Goal: Task Accomplishment & Management: Manage account settings

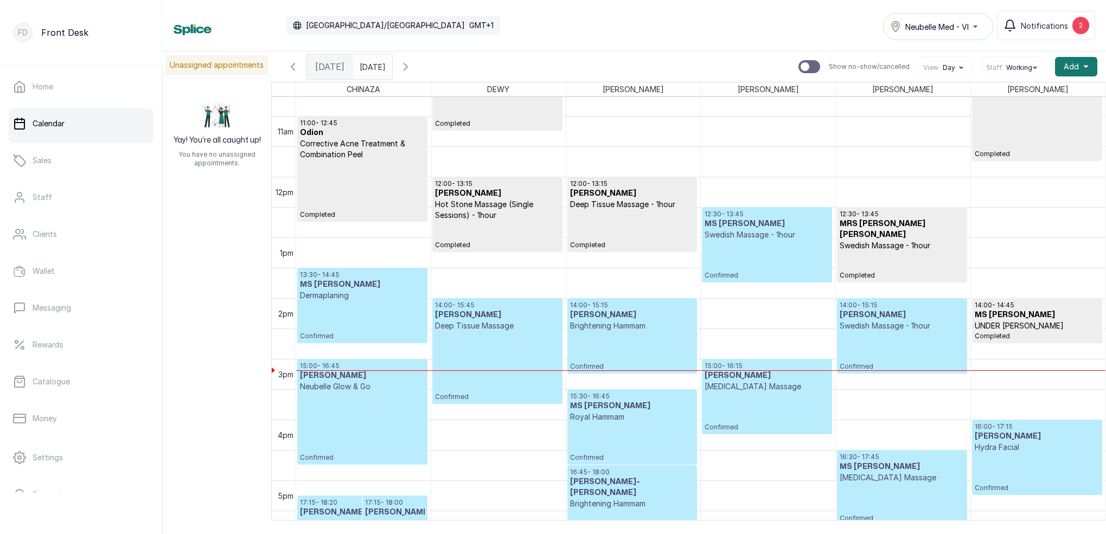
scroll to position [649, 0]
click at [1021, 29] on button "Notifications 2" at bounding box center [1046, 25] width 98 height 29
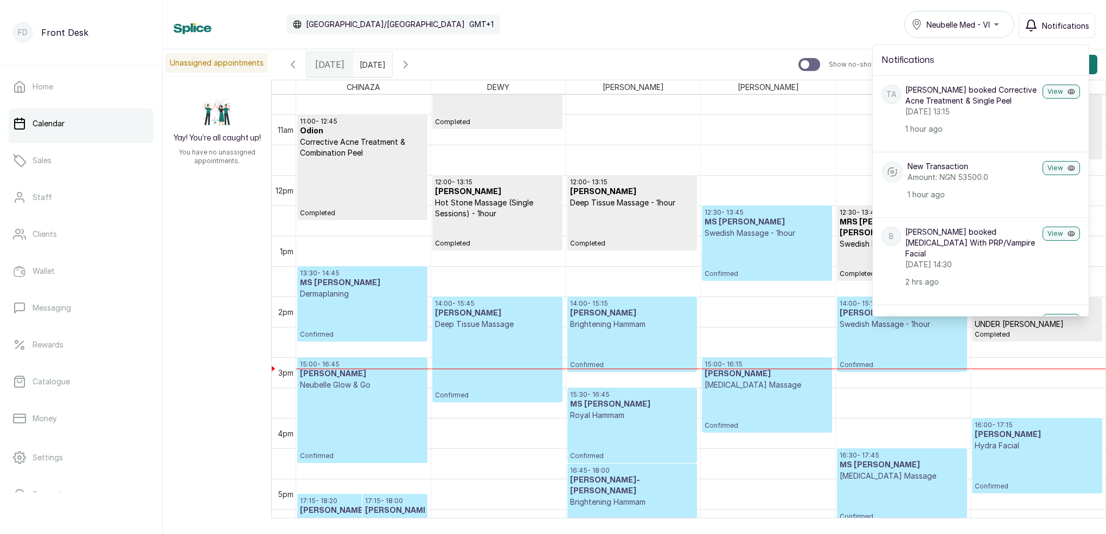
click at [1047, 28] on span "Notifications" at bounding box center [1065, 25] width 47 height 11
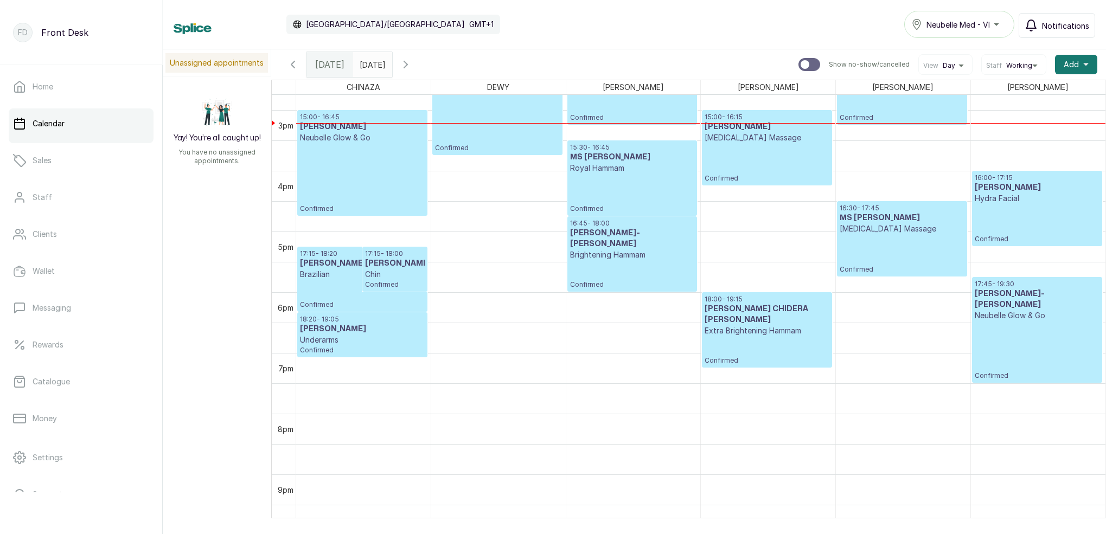
scroll to position [940, 0]
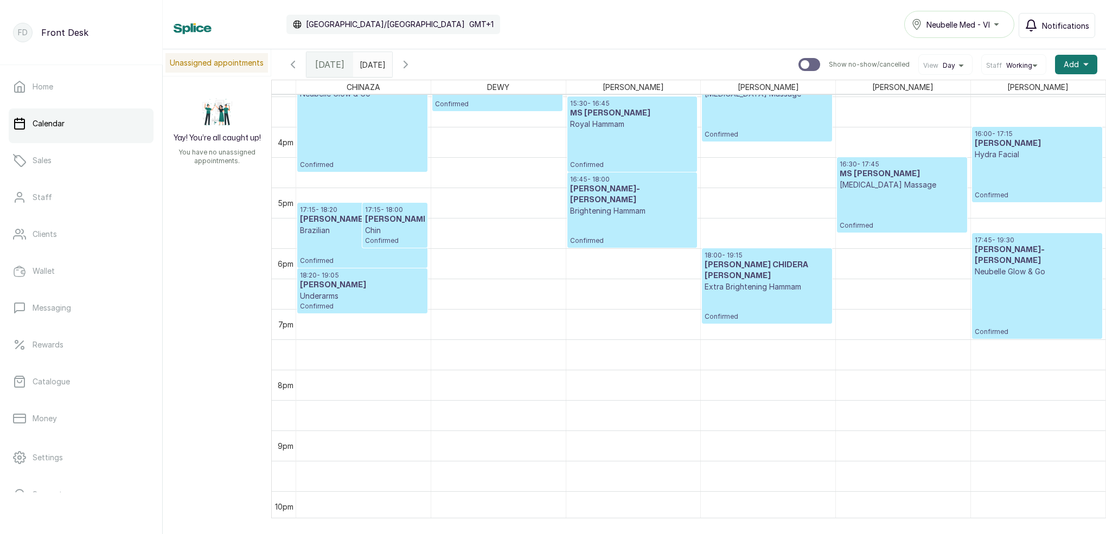
click at [1057, 17] on button "Notifications" at bounding box center [1056, 25] width 76 height 25
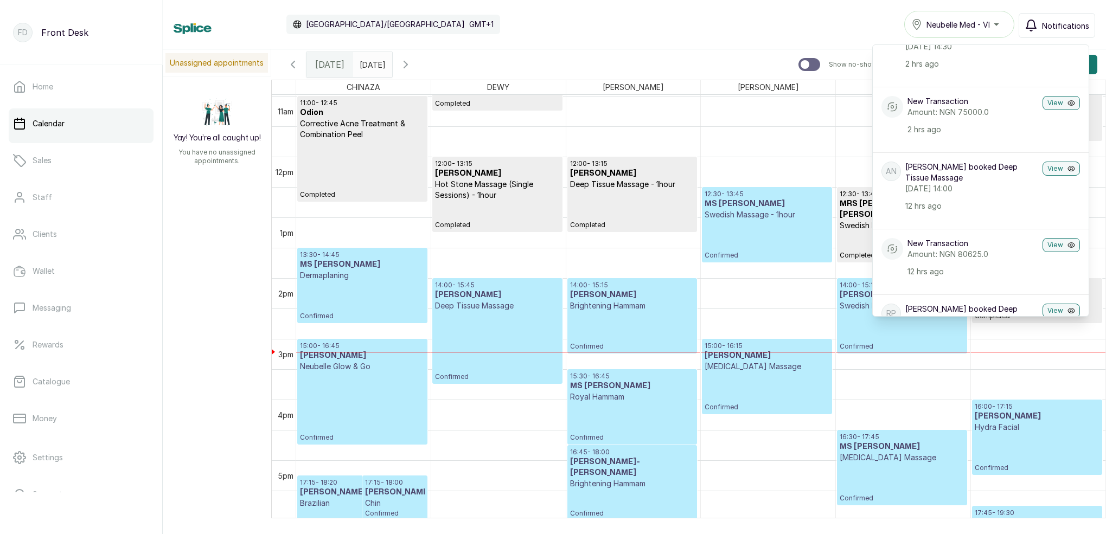
scroll to position [676, 0]
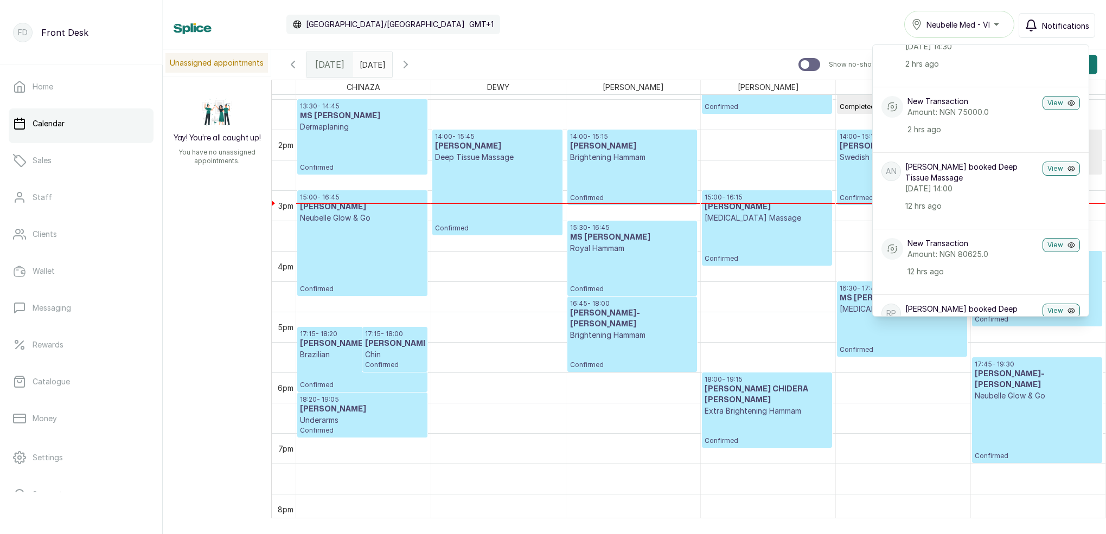
click at [1036, 29] on icon "button" at bounding box center [1030, 25] width 13 height 13
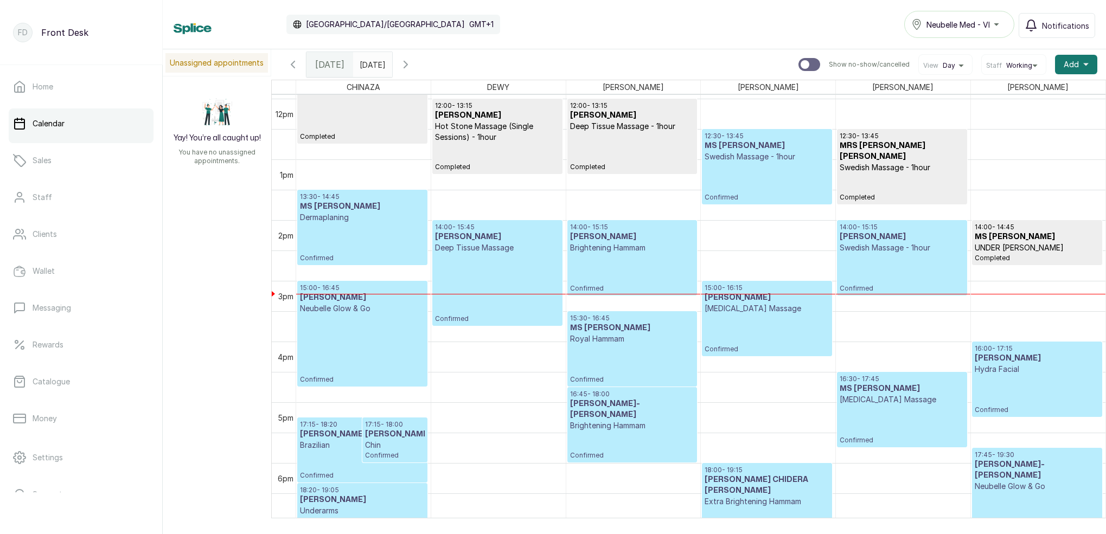
click at [412, 66] on icon "button" at bounding box center [405, 64] width 13 height 13
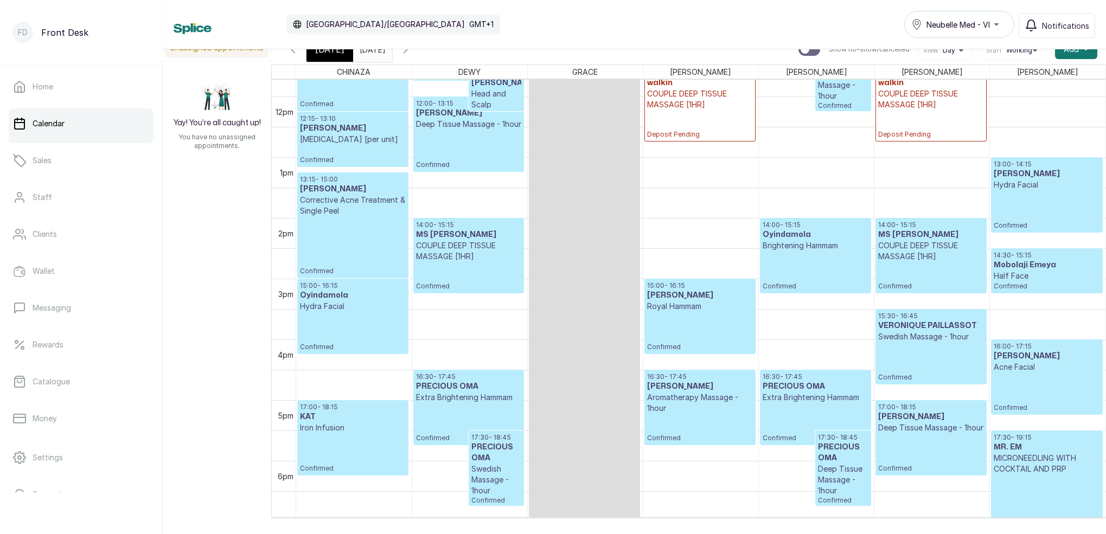
click at [294, 52] on icon "button" at bounding box center [292, 49] width 3 height 7
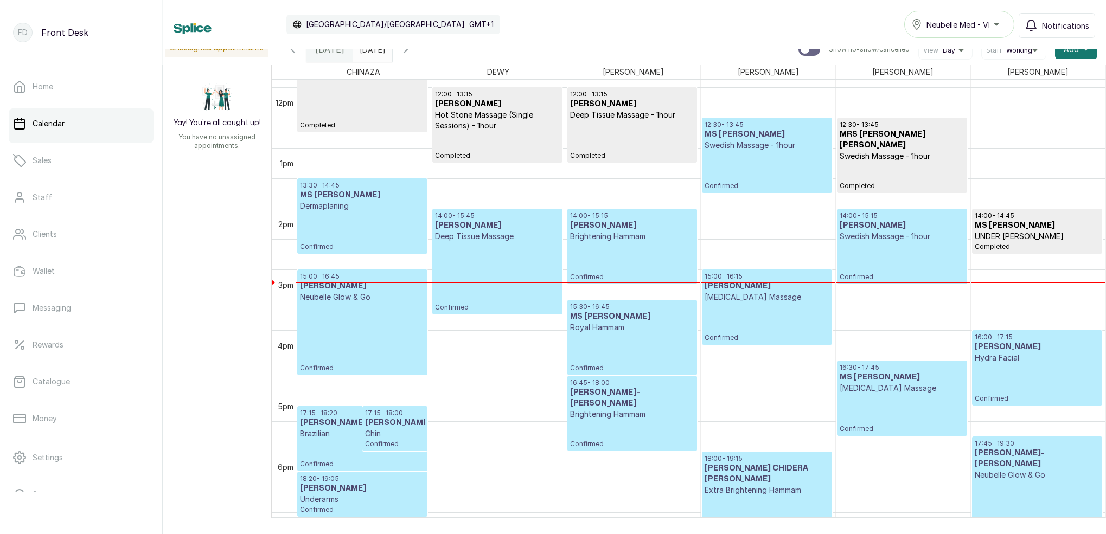
click at [412, 53] on icon "button" at bounding box center [405, 49] width 13 height 13
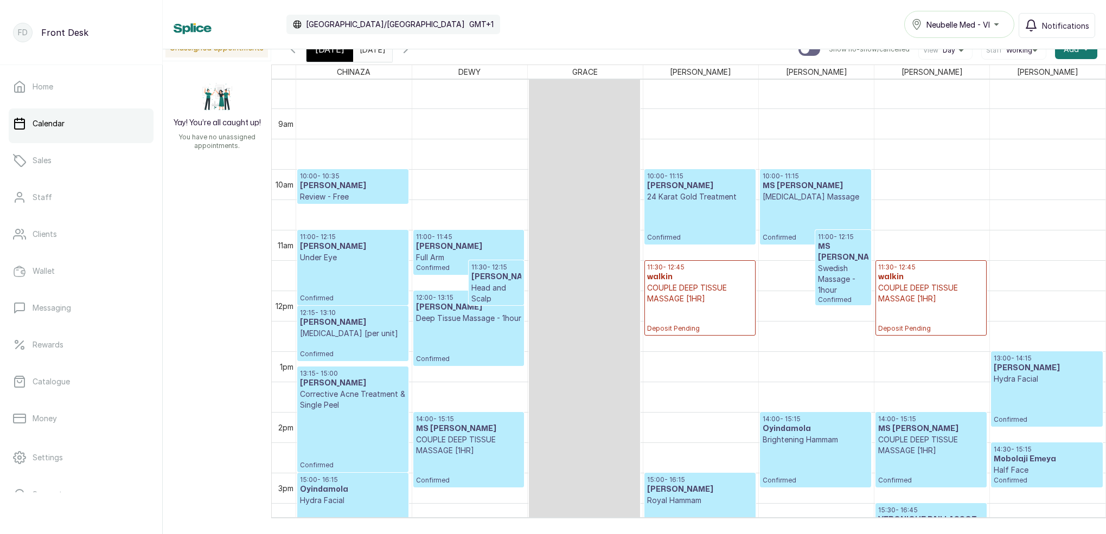
click at [332, 53] on span "[DATE]" at bounding box center [329, 49] width 29 height 13
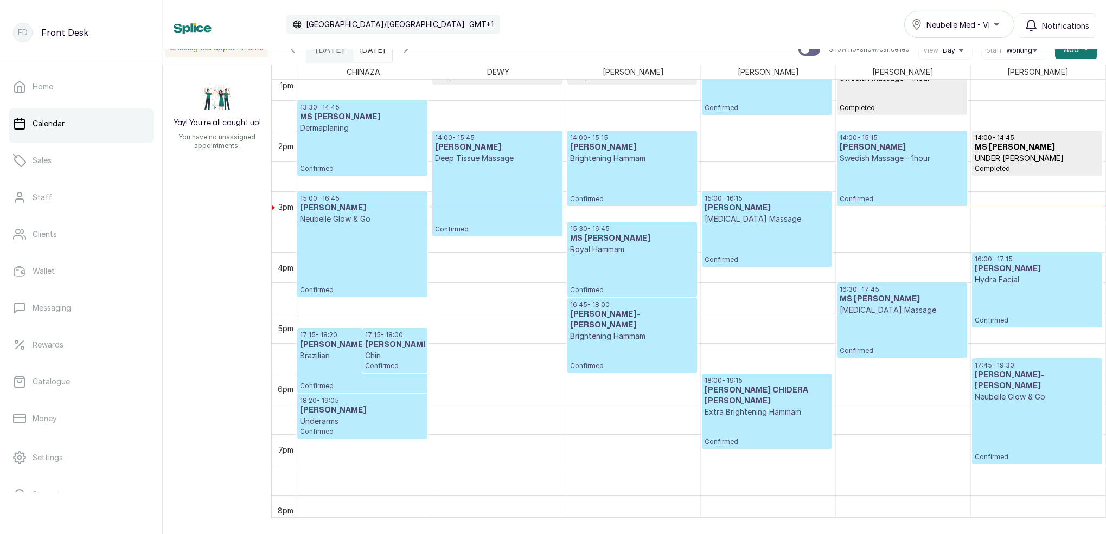
click at [407, 50] on icon "button" at bounding box center [405, 49] width 3 height 7
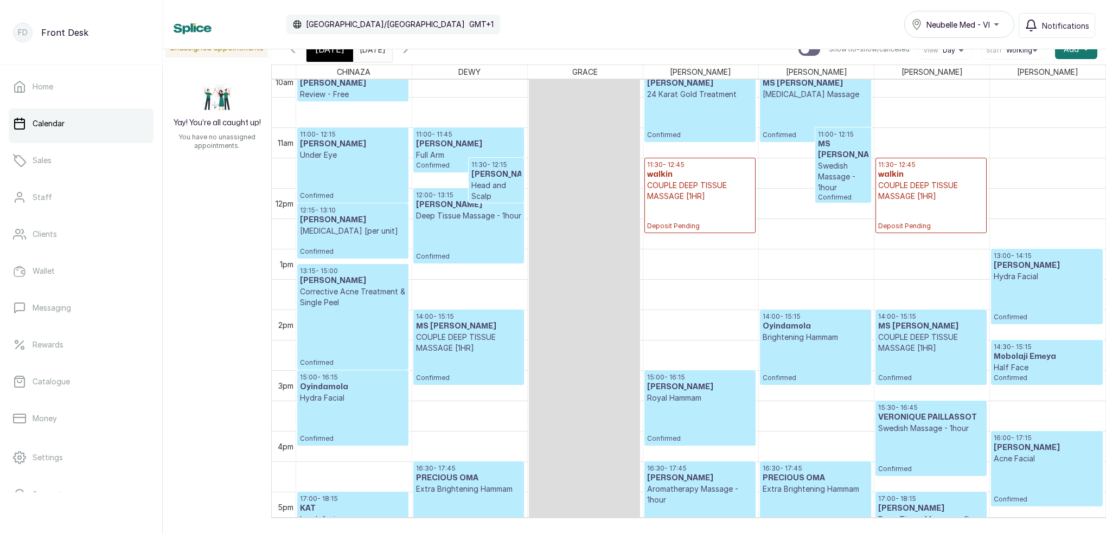
scroll to position [602, 0]
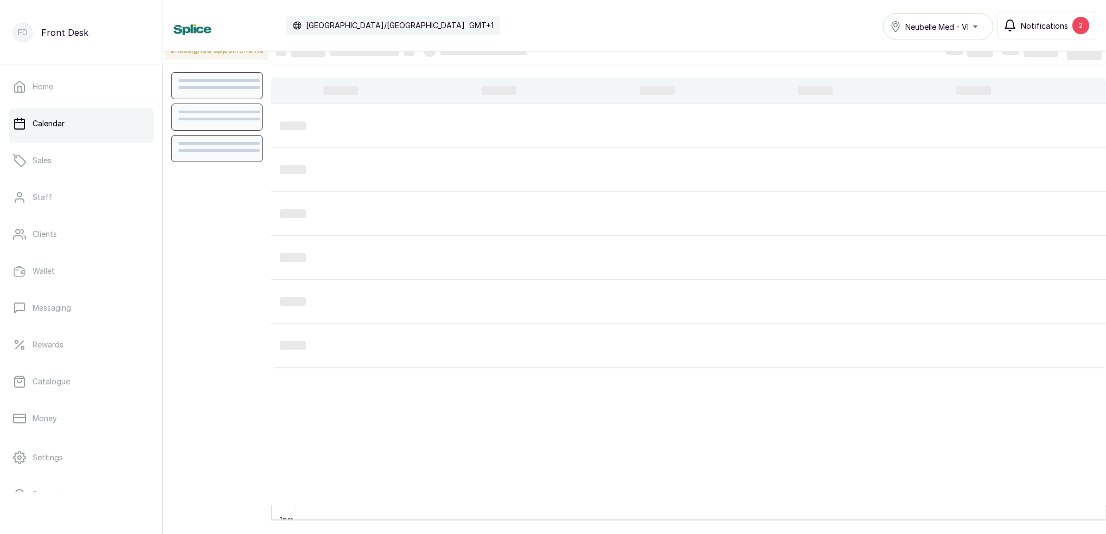
click at [1050, 27] on span "Notifications" at bounding box center [1044, 25] width 47 height 11
click at [1033, 25] on span "Notifications" at bounding box center [1044, 25] width 47 height 11
click at [79, 91] on link "Home" at bounding box center [81, 87] width 145 height 30
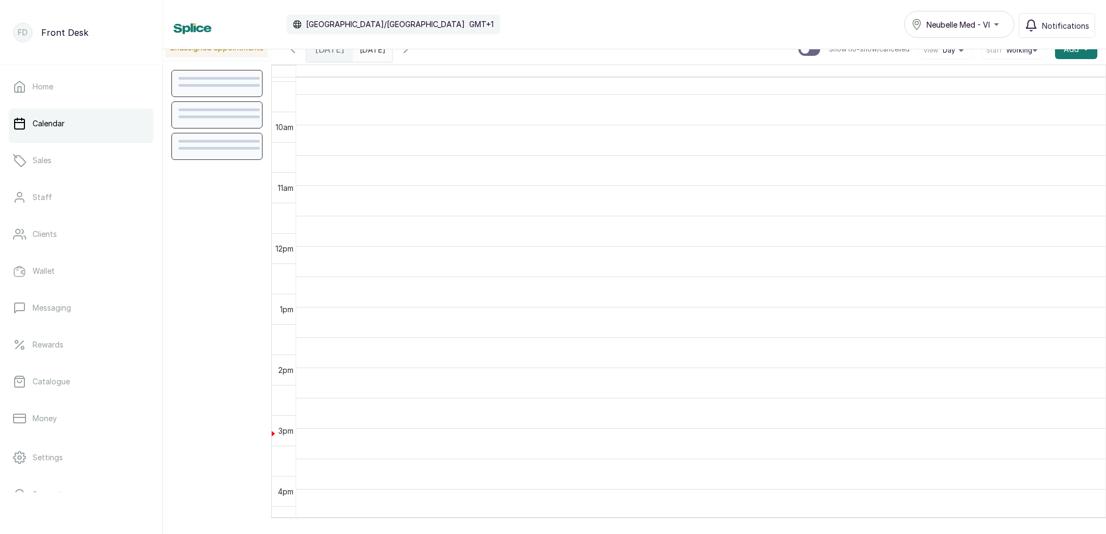
scroll to position [572, 0]
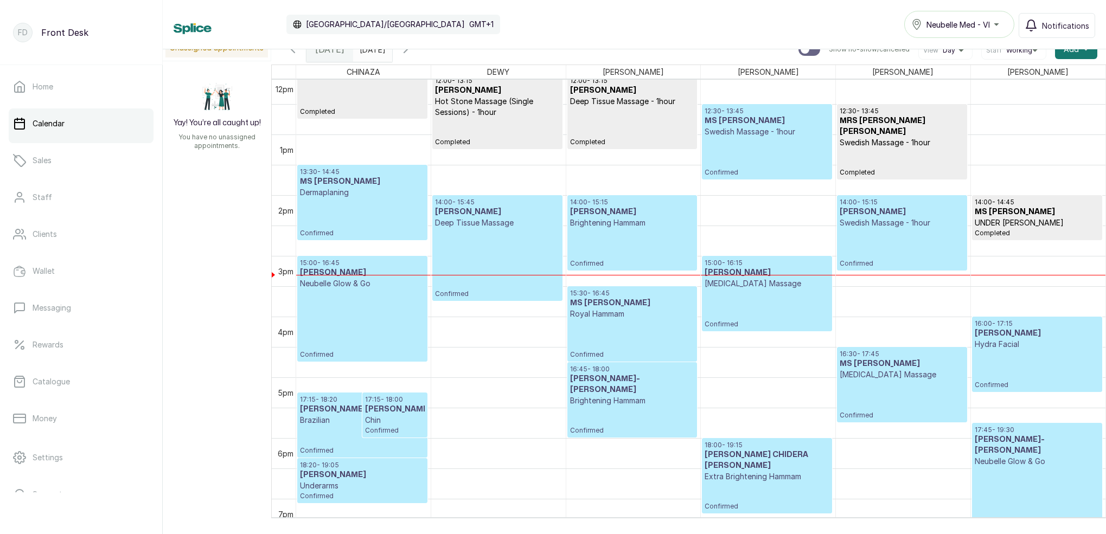
click at [384, 209] on p "Confirmed" at bounding box center [362, 218] width 125 height 40
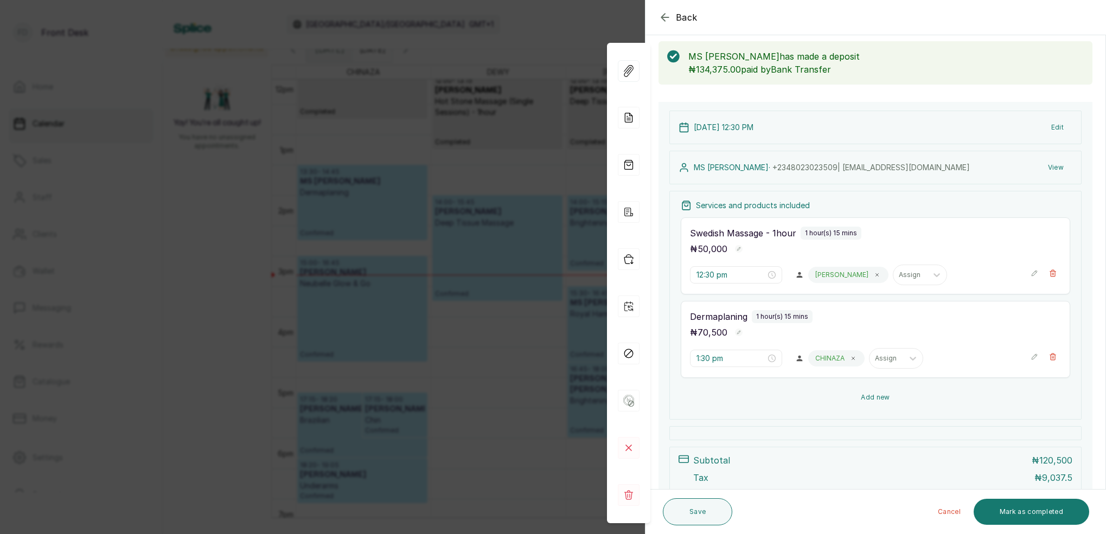
click at [883, 396] on button "Add new" at bounding box center [875, 397] width 389 height 26
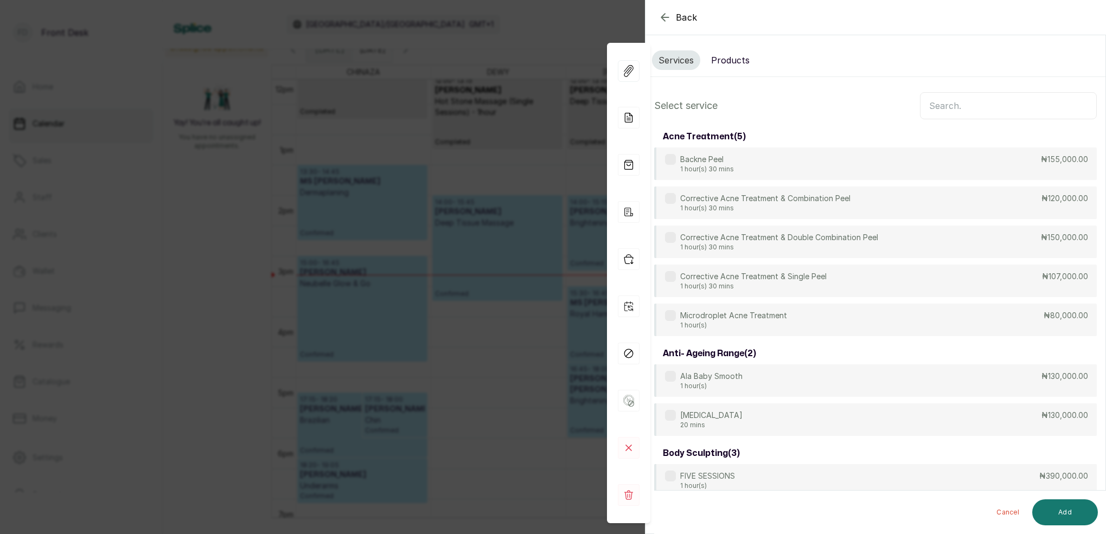
click at [729, 61] on button "Products" at bounding box center [730, 60] width 52 height 20
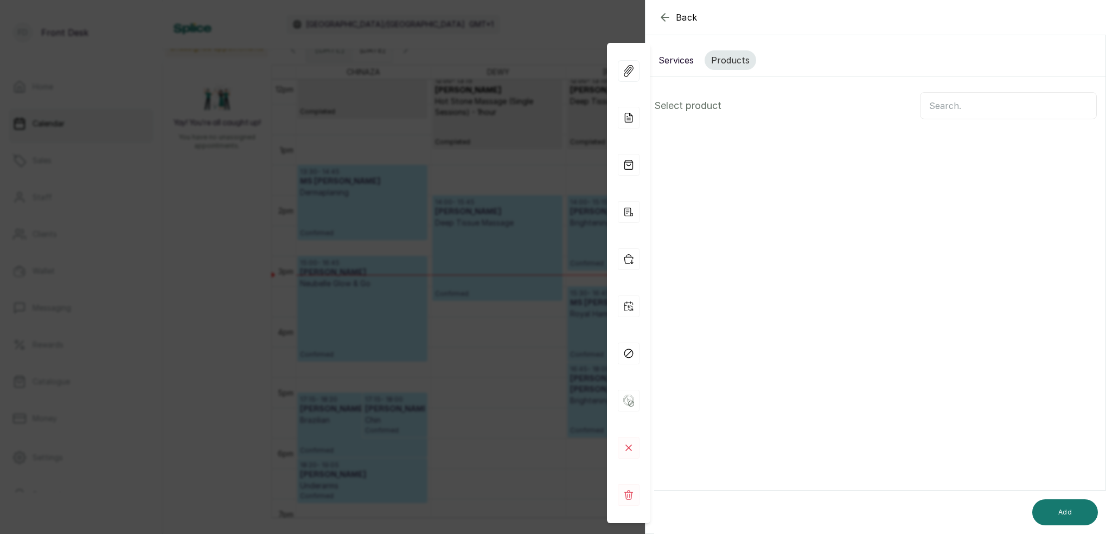
click at [956, 107] on input "text" at bounding box center [1008, 105] width 177 height 27
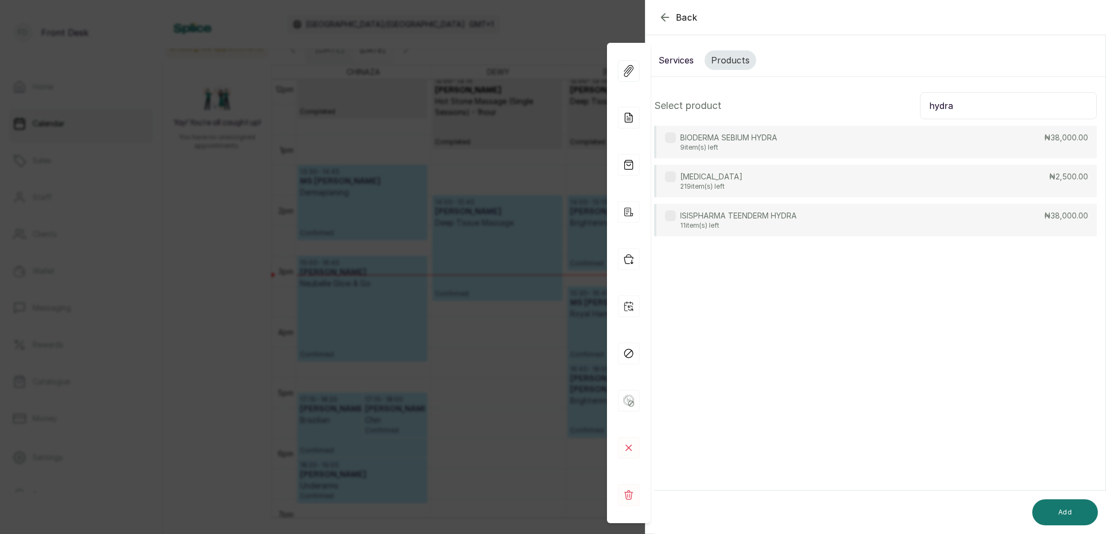
type input "hydra"
drag, startPoint x: 956, startPoint y: 107, endPoint x: 755, endPoint y: 182, distance: 214.7
click at [755, 182] on div "HYDROCORTISONE 219 item(s) left ₦2,500.00" at bounding box center [875, 181] width 443 height 33
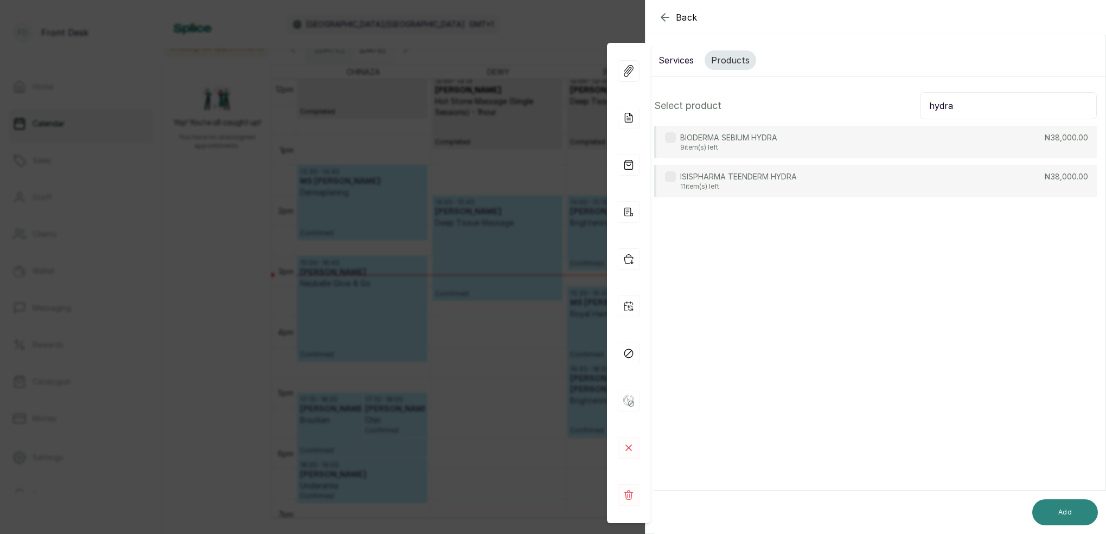
click at [1058, 509] on button "Add" at bounding box center [1065, 512] width 66 height 26
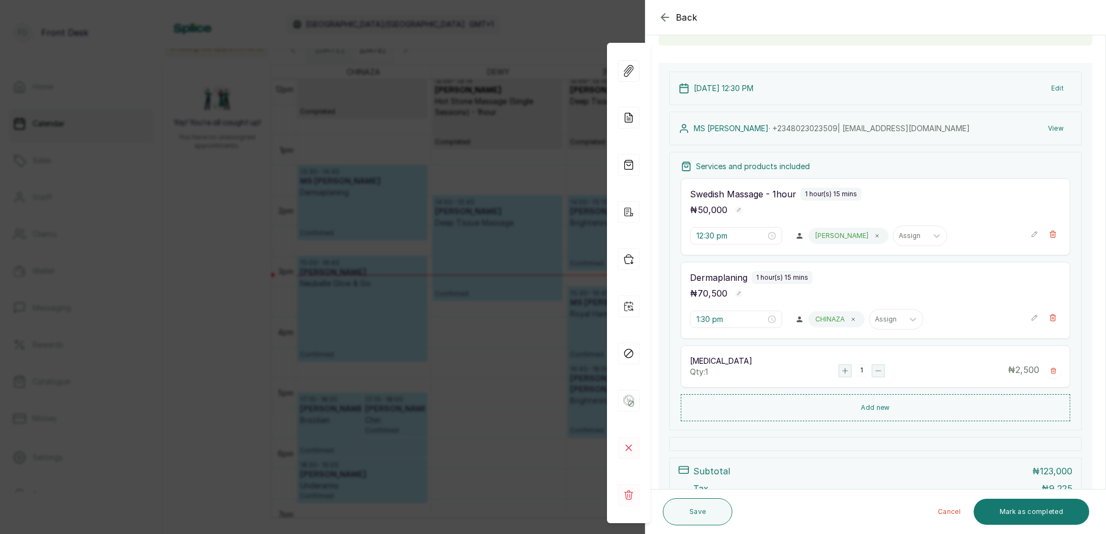
scroll to position [46, 0]
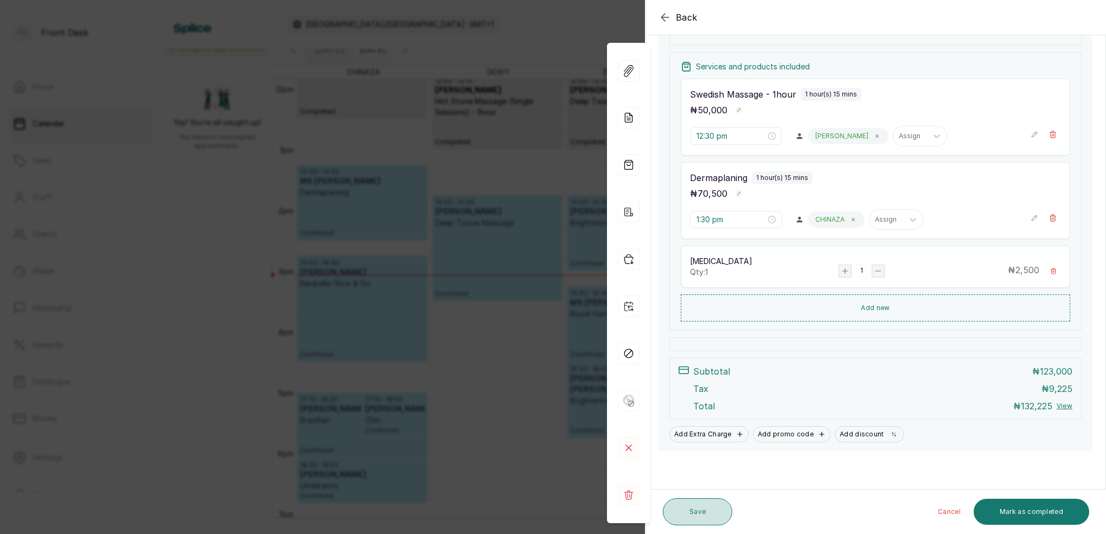
click at [708, 509] on button "Save" at bounding box center [697, 511] width 69 height 27
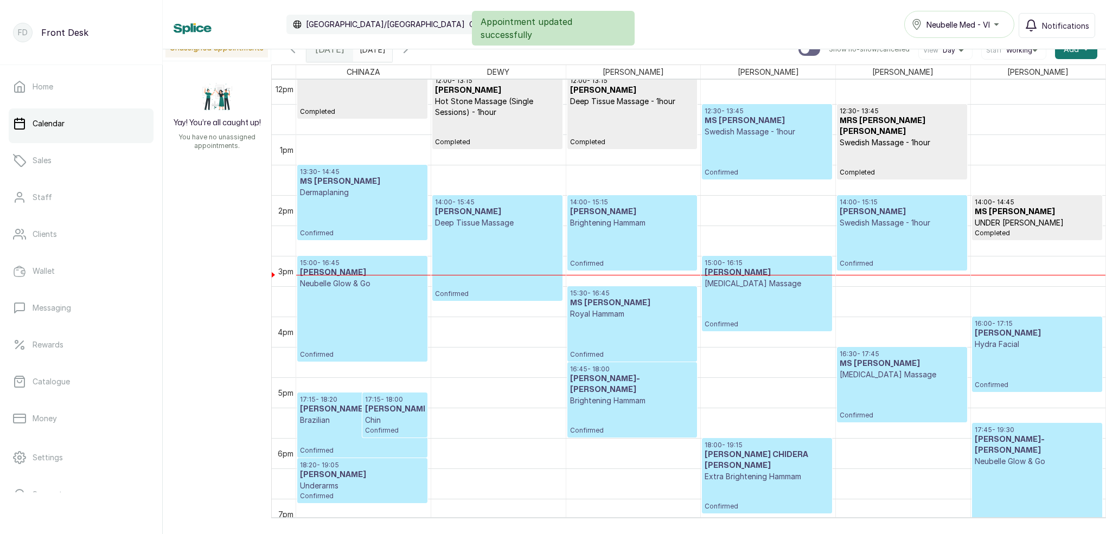
click at [347, 213] on p "Confirmed" at bounding box center [362, 218] width 125 height 40
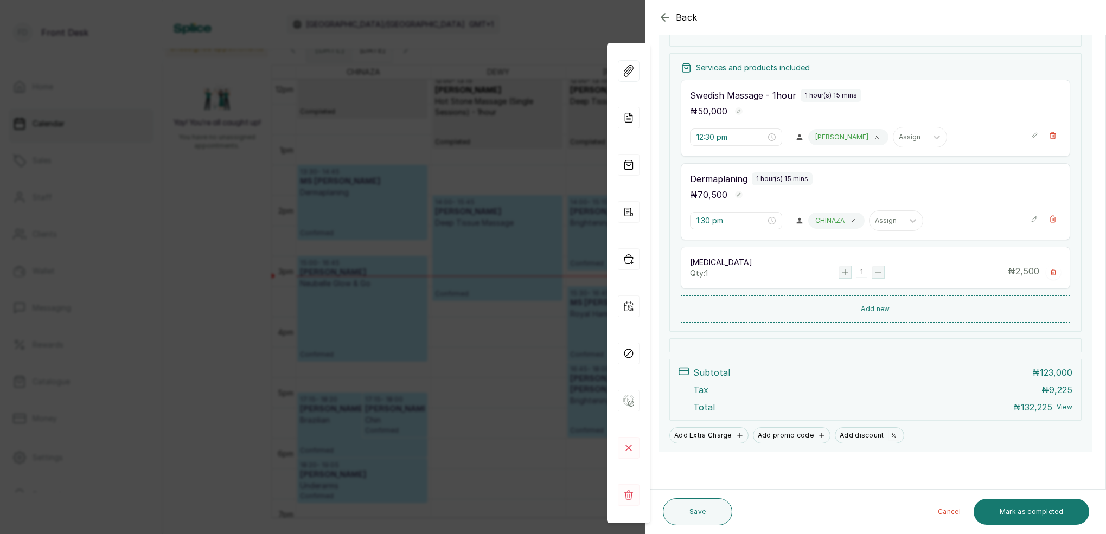
click at [509, 24] on div "Back Appointment Details Edit appointment 🚶 Walk-in (booked by Front Desk) Make…" at bounding box center [553, 267] width 1106 height 534
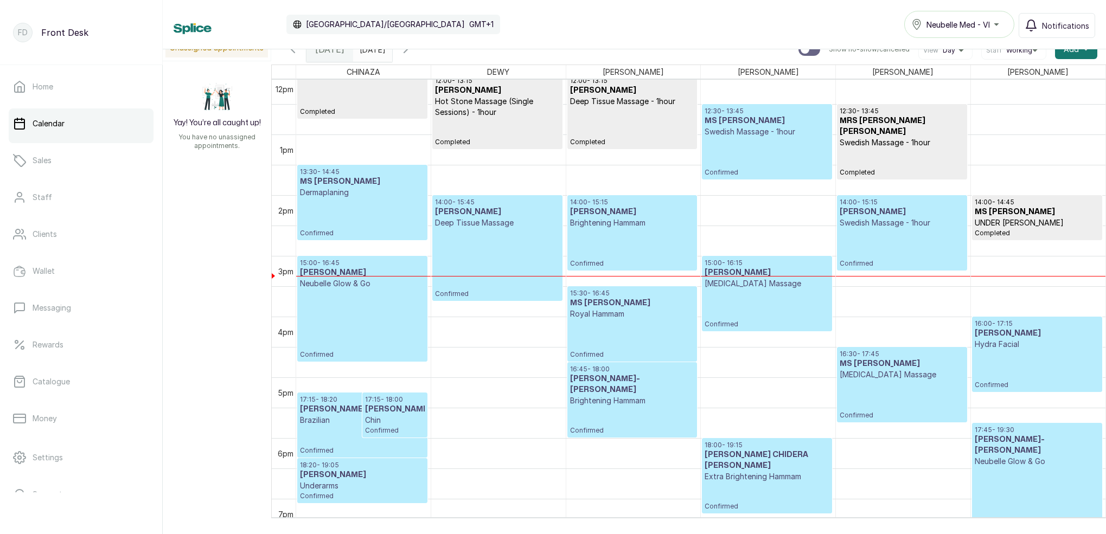
click at [419, 56] on button "Show no-show/cancelled" at bounding box center [406, 49] width 26 height 26
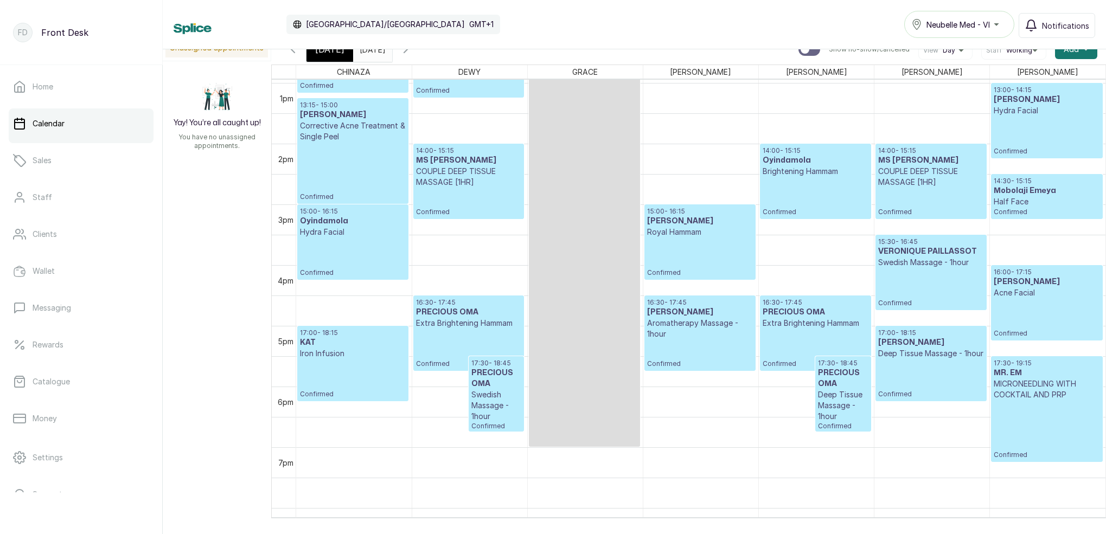
scroll to position [787, 0]
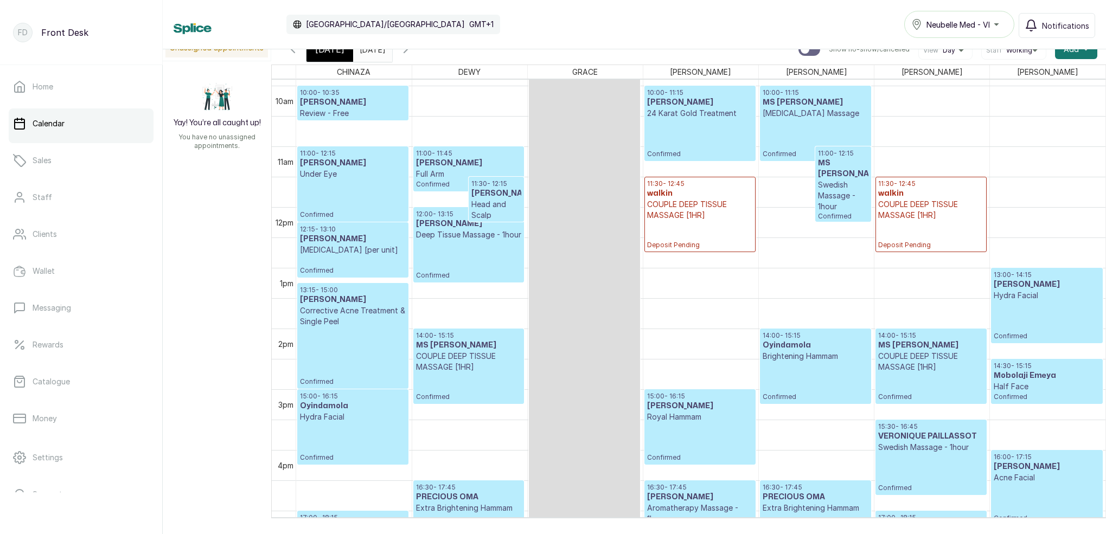
click at [328, 54] on span "[DATE]" at bounding box center [329, 49] width 29 height 13
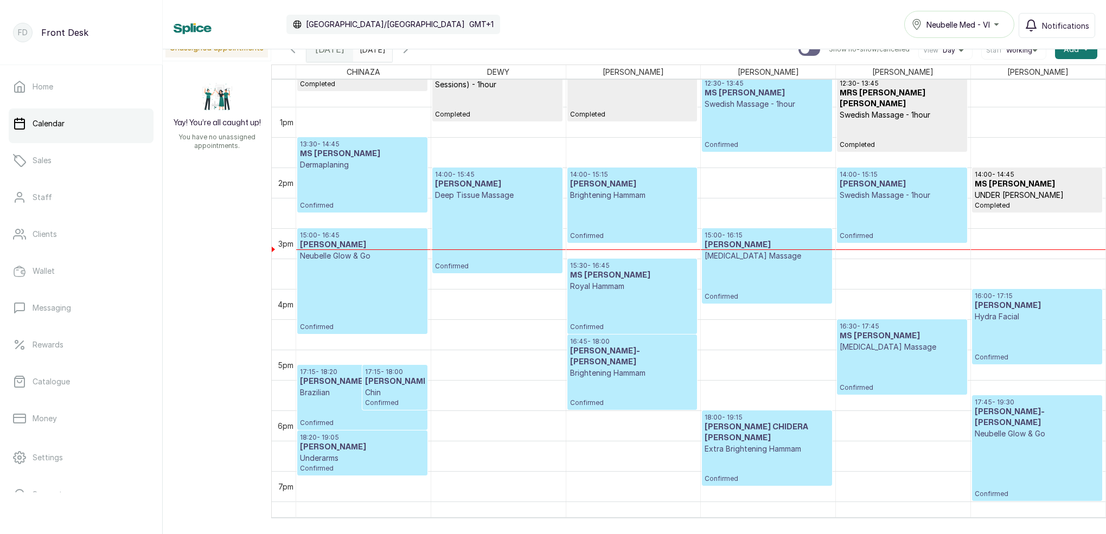
click at [419, 56] on button "Show no-show/cancelled" at bounding box center [406, 49] width 26 height 26
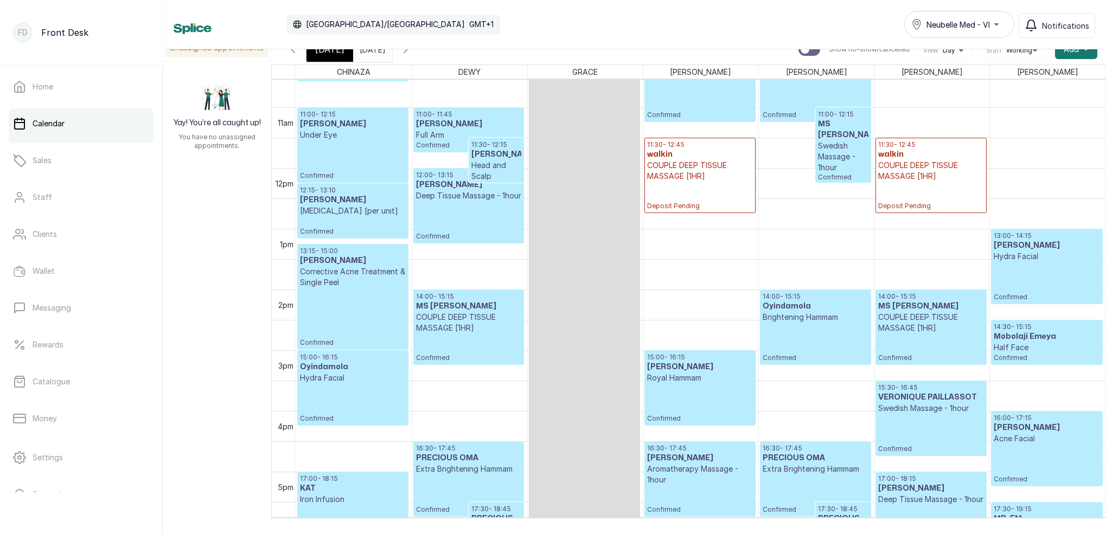
scroll to position [644, 0]
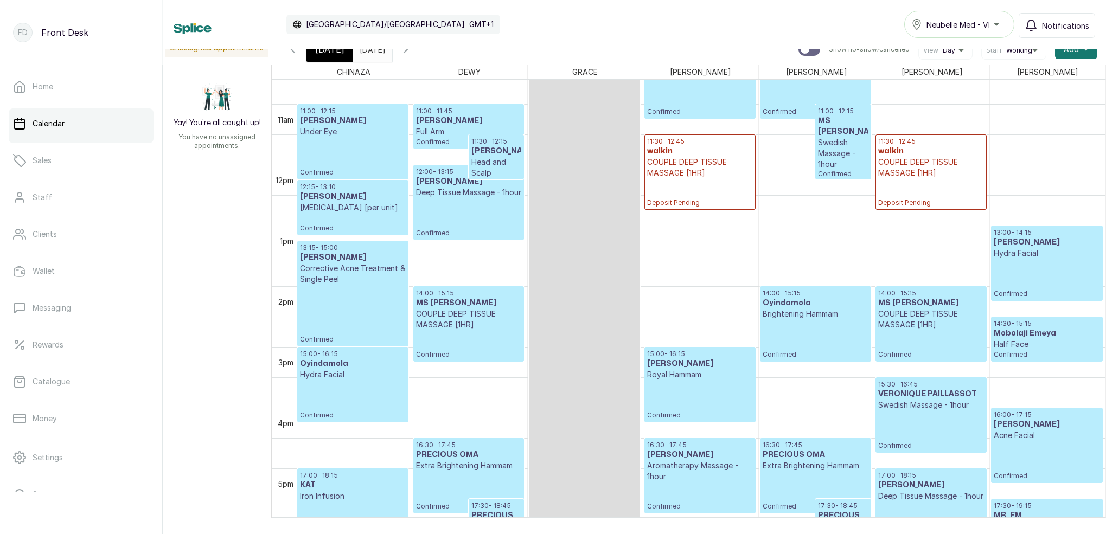
click at [938, 177] on p "COUPLE DEEP TISSUE MASSAGE [1HR]" at bounding box center [931, 168] width 106 height 22
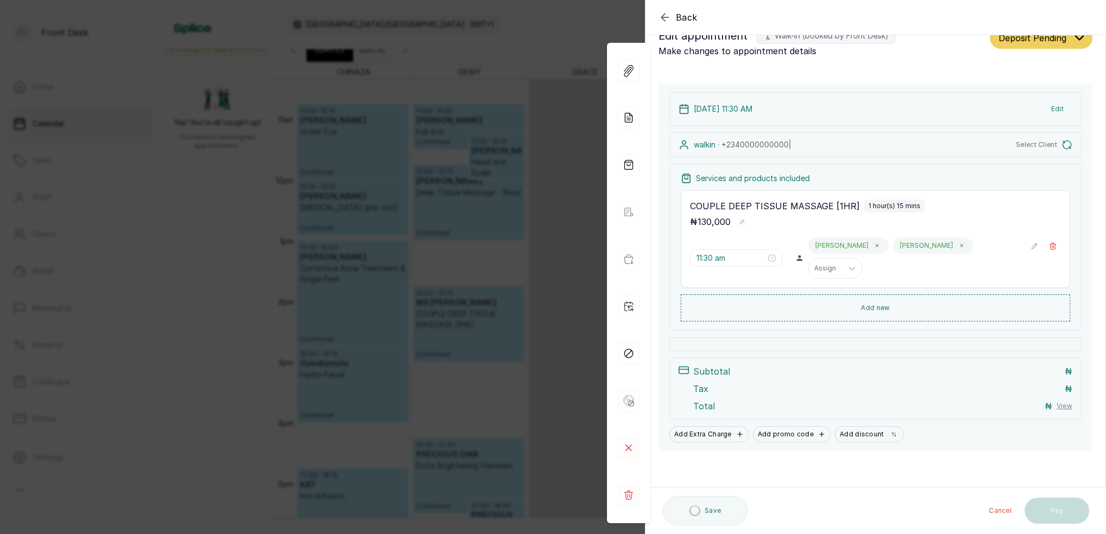
scroll to position [5, 0]
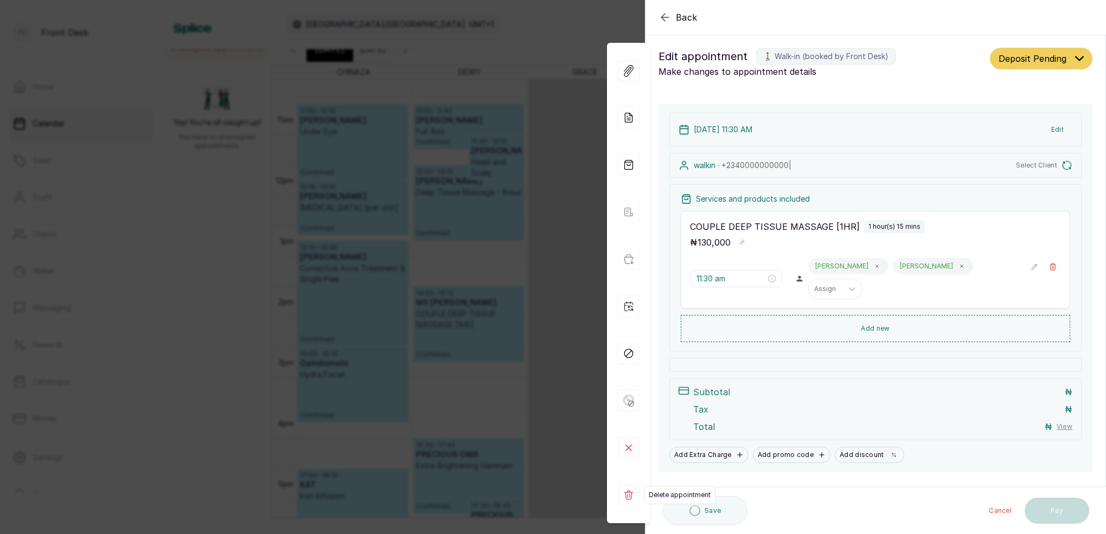
click at [626, 498] on rect at bounding box center [629, 495] width 22 height 22
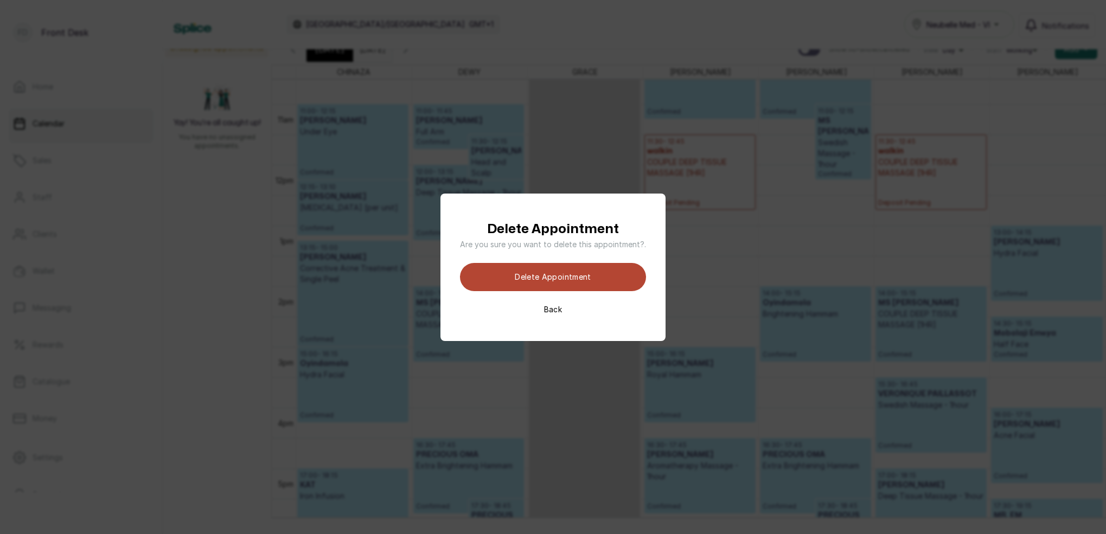
click at [588, 281] on button "Delete appointment" at bounding box center [553, 277] width 186 height 28
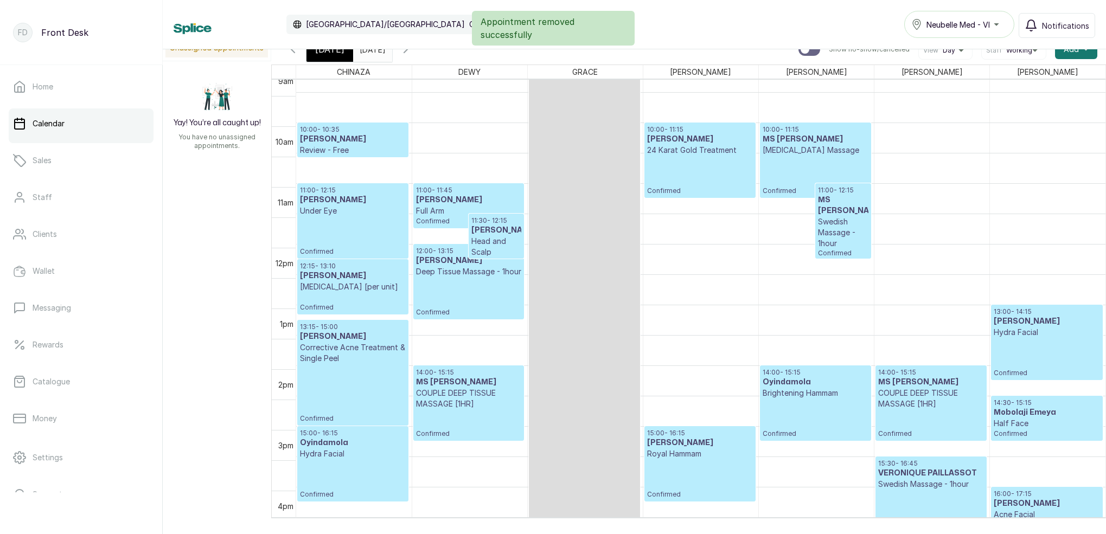
scroll to position [565, 0]
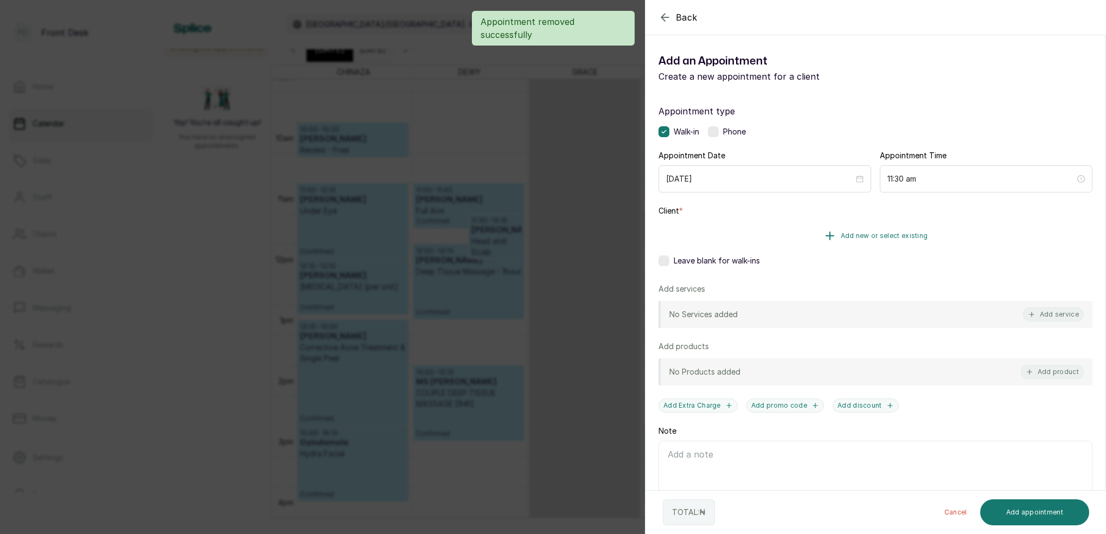
click at [920, 240] on span "Add new or select existing" at bounding box center [884, 236] width 87 height 9
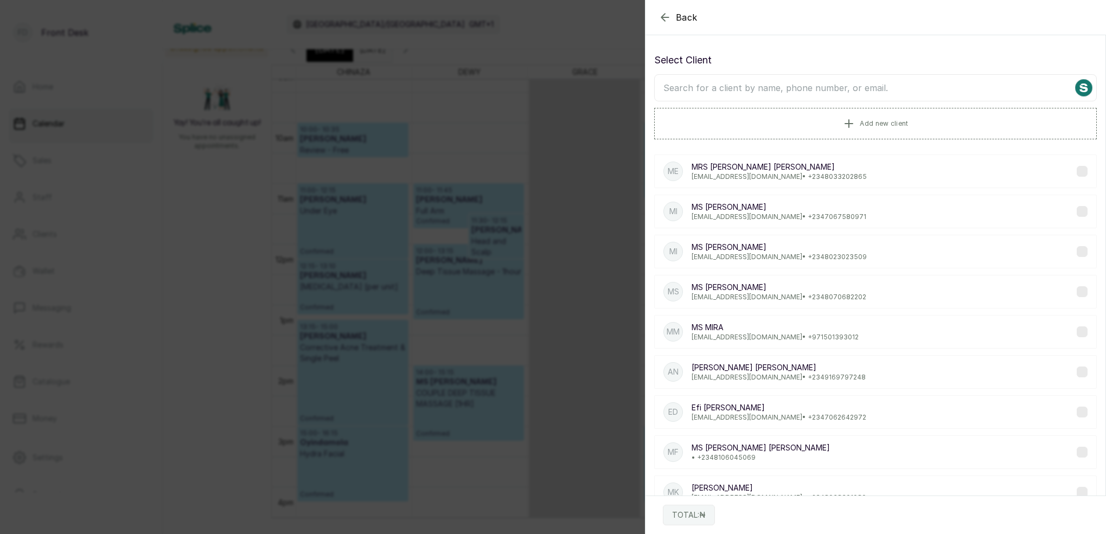
click at [754, 92] on input "text" at bounding box center [875, 87] width 443 height 27
click at [868, 94] on input "text" at bounding box center [875, 87] width 443 height 27
click at [781, 91] on input "text" at bounding box center [875, 87] width 443 height 27
click at [894, 124] on span "Add new client" at bounding box center [884, 123] width 48 height 9
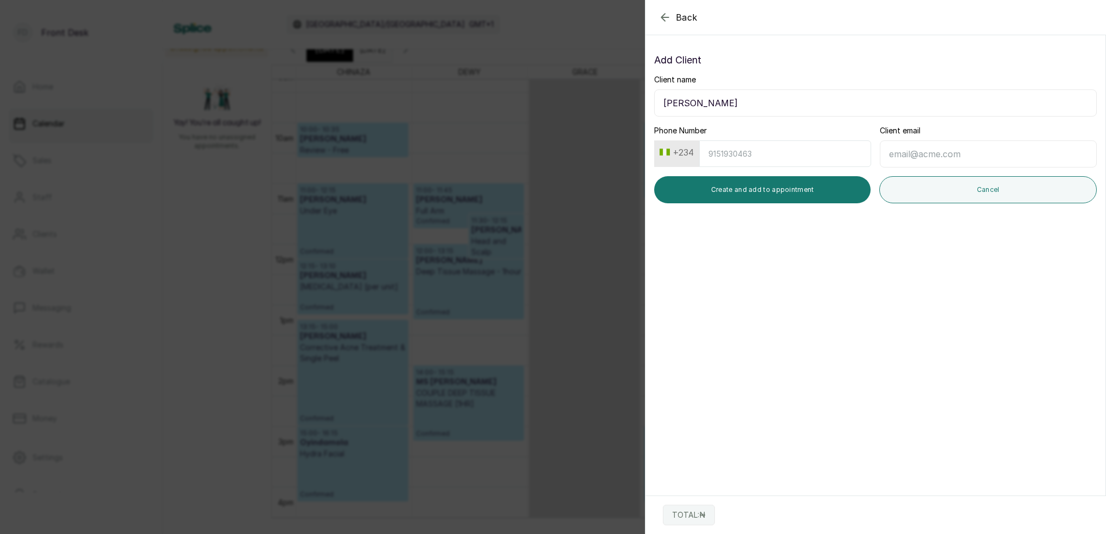
type input "GINIKA OZOR"
type input "8123337976"
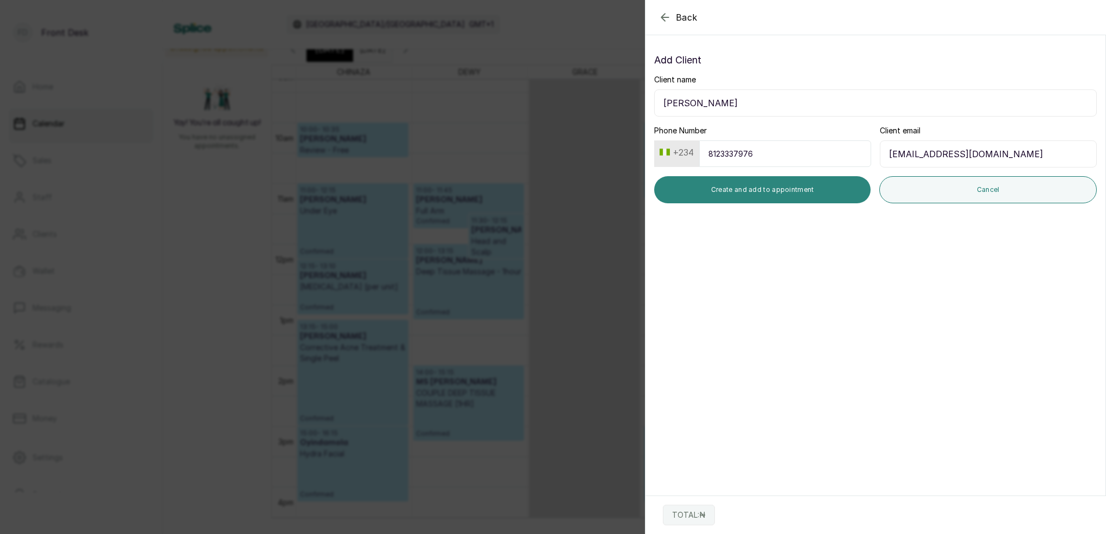
type input "Genicks26@gmail.com"
click at [800, 196] on button "Create and add to appointment" at bounding box center [762, 189] width 216 height 27
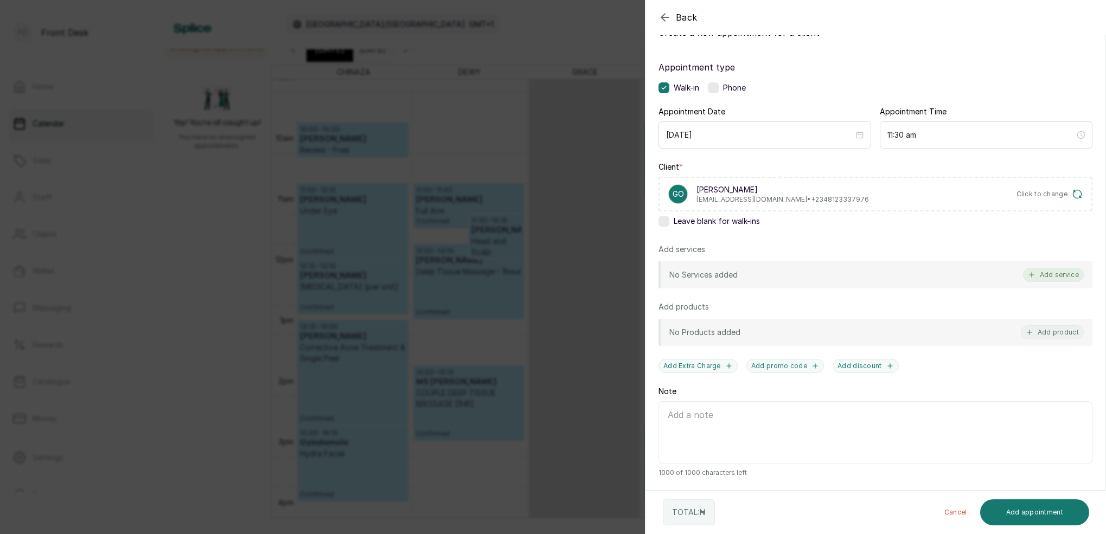
click at [1069, 276] on button "Add service" at bounding box center [1053, 275] width 61 height 14
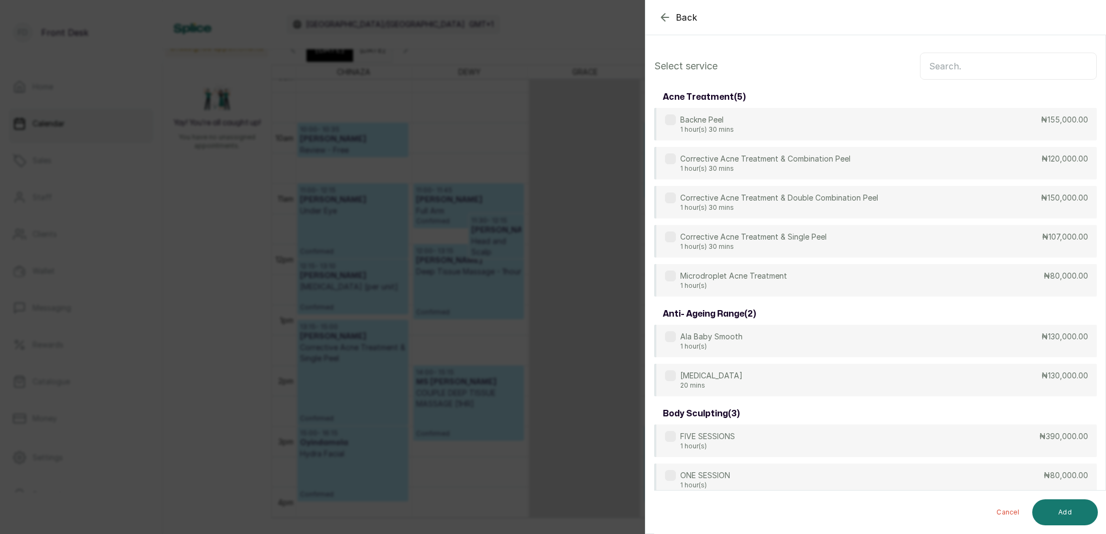
scroll to position [0, 0]
click at [972, 70] on input "text" at bounding box center [1008, 66] width 177 height 27
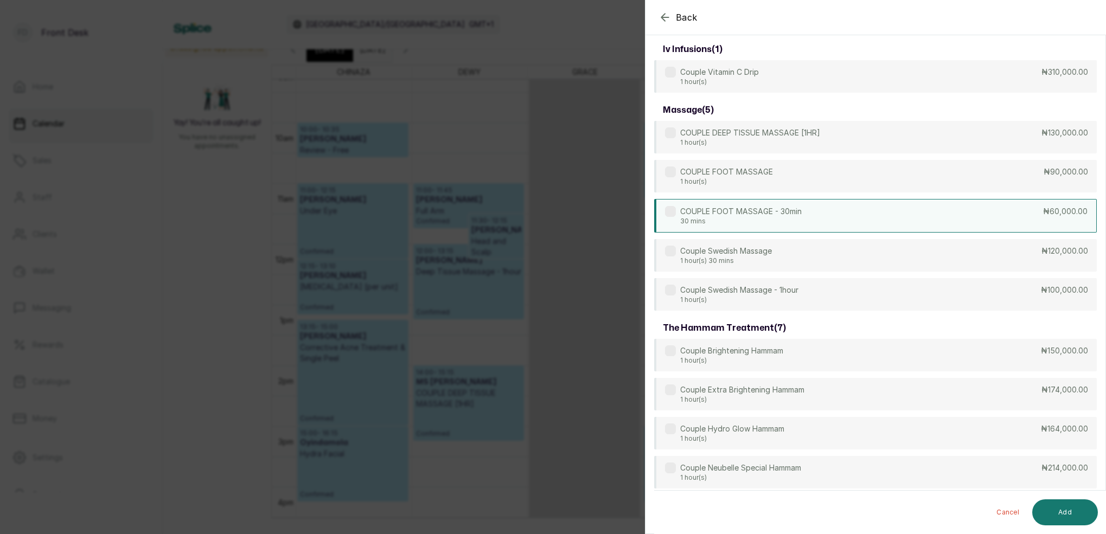
scroll to position [105, 0]
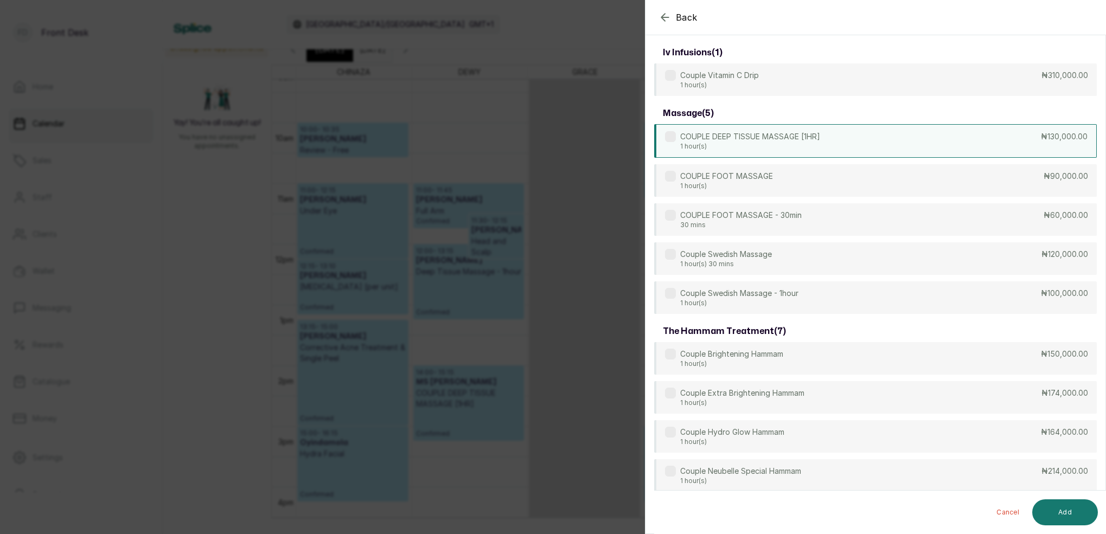
type input "couple"
click at [883, 148] on div "COUPLE DEEP TISSUE MASSAGE [1HR] 1 hour(s) ₦130,000.00" at bounding box center [875, 141] width 443 height 34
click at [1085, 516] on button "Add" at bounding box center [1065, 512] width 66 height 26
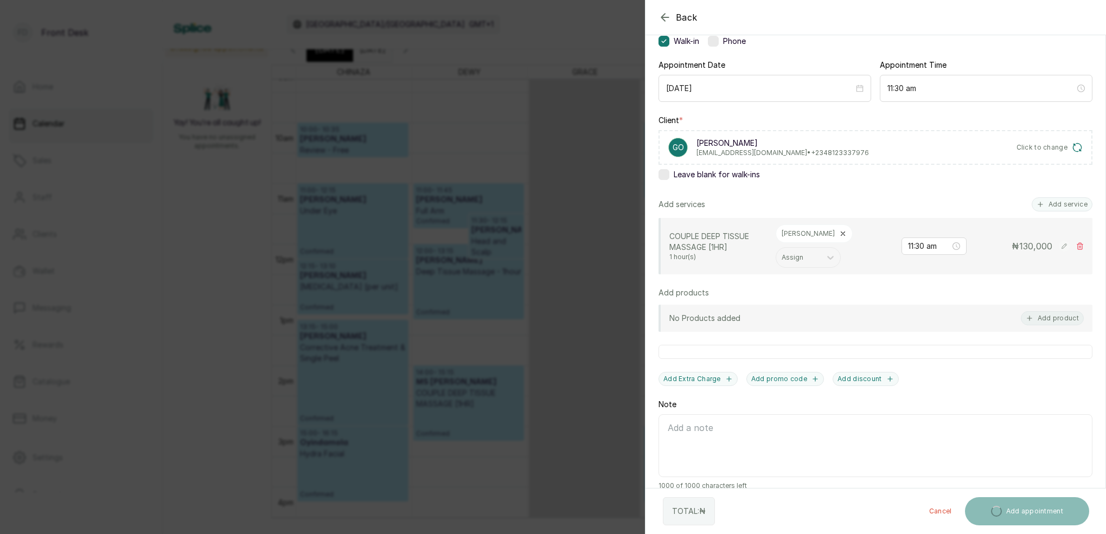
scroll to position [169, 0]
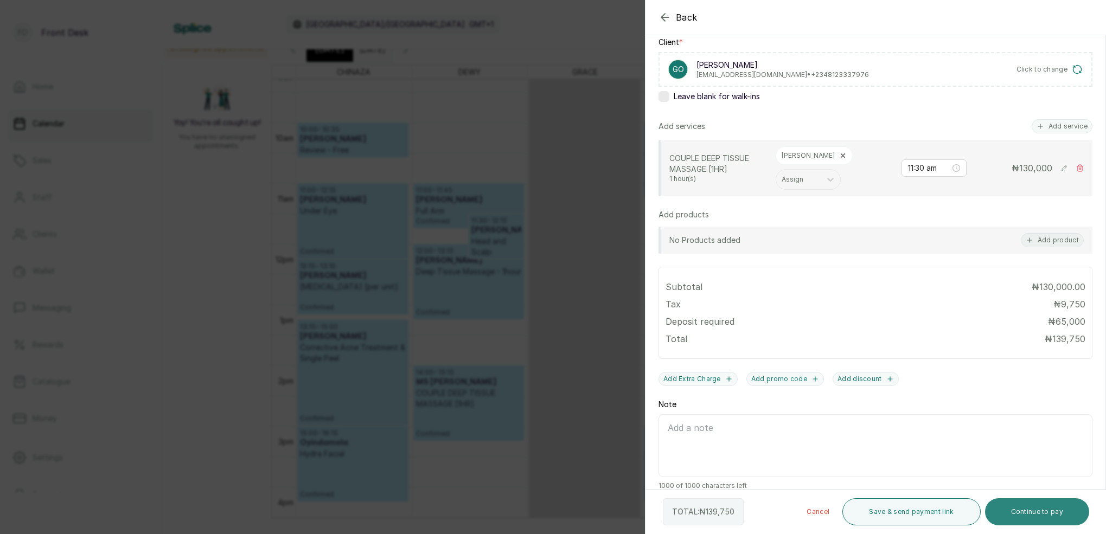
click at [1039, 519] on button "Continue to pay" at bounding box center [1037, 511] width 105 height 27
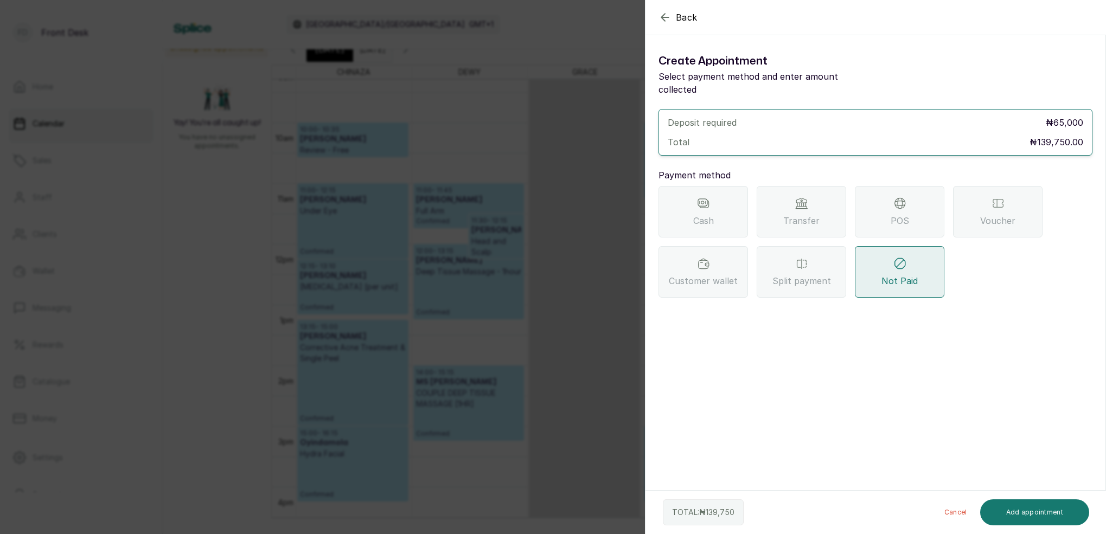
click at [805, 200] on div "Transfer" at bounding box center [800, 212] width 89 height 52
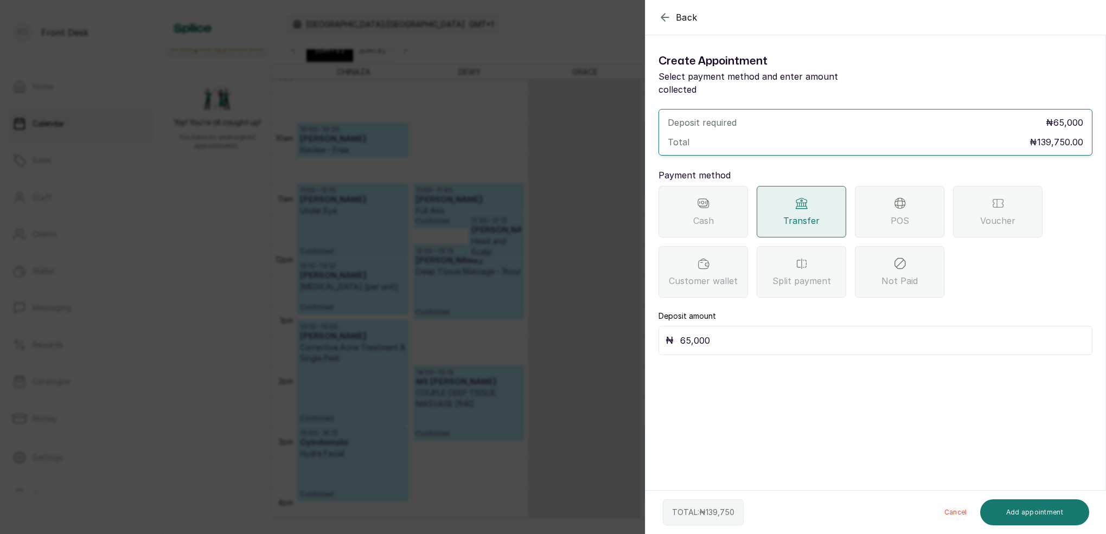
click at [760, 333] on input "65,000" at bounding box center [882, 340] width 405 height 15
type input "6"
type input "1"
type input "70,000"
click at [1033, 514] on button "Add appointment" at bounding box center [1035, 512] width 110 height 26
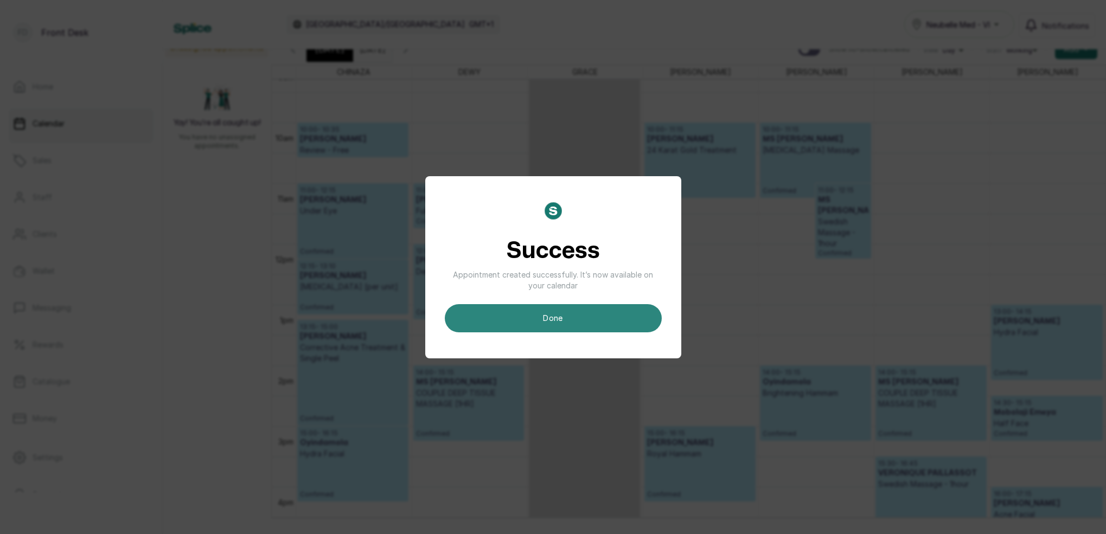
click at [588, 310] on button "done" at bounding box center [553, 318] width 217 height 28
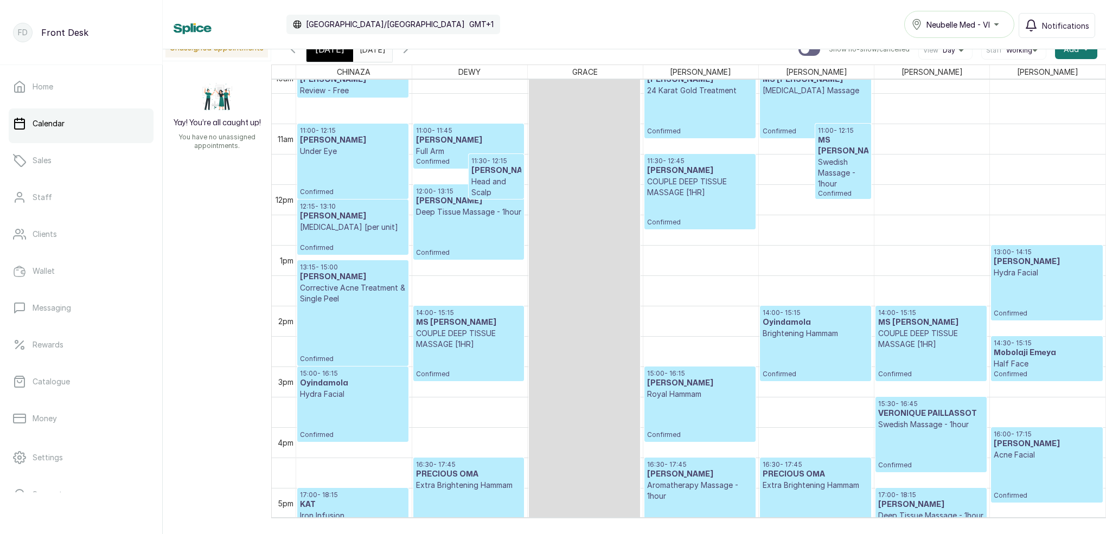
scroll to position [634, 0]
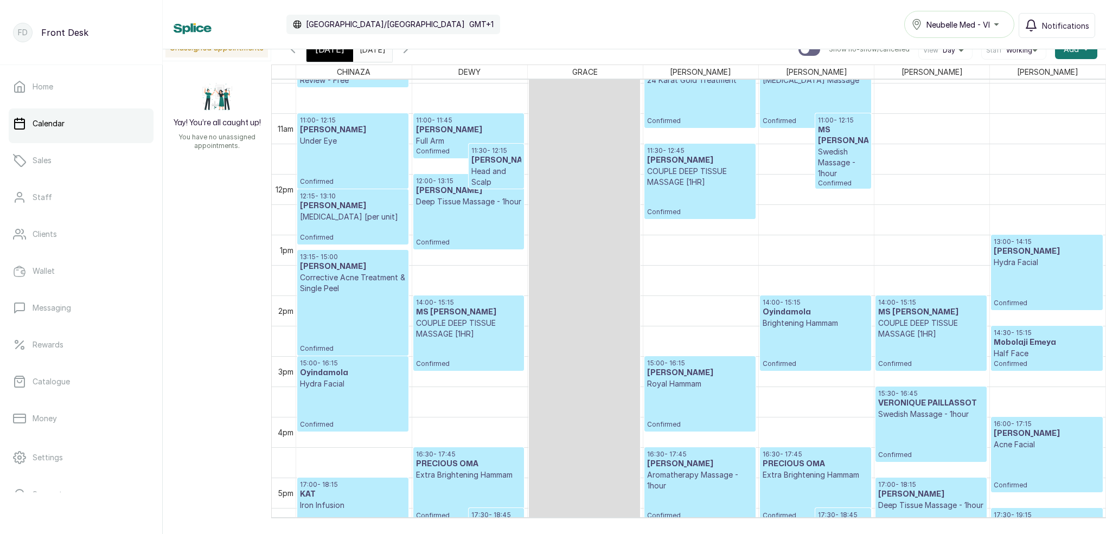
click at [671, 182] on p "COUPLE DEEP TISSUE MASSAGE [1HR]" at bounding box center [700, 177] width 106 height 22
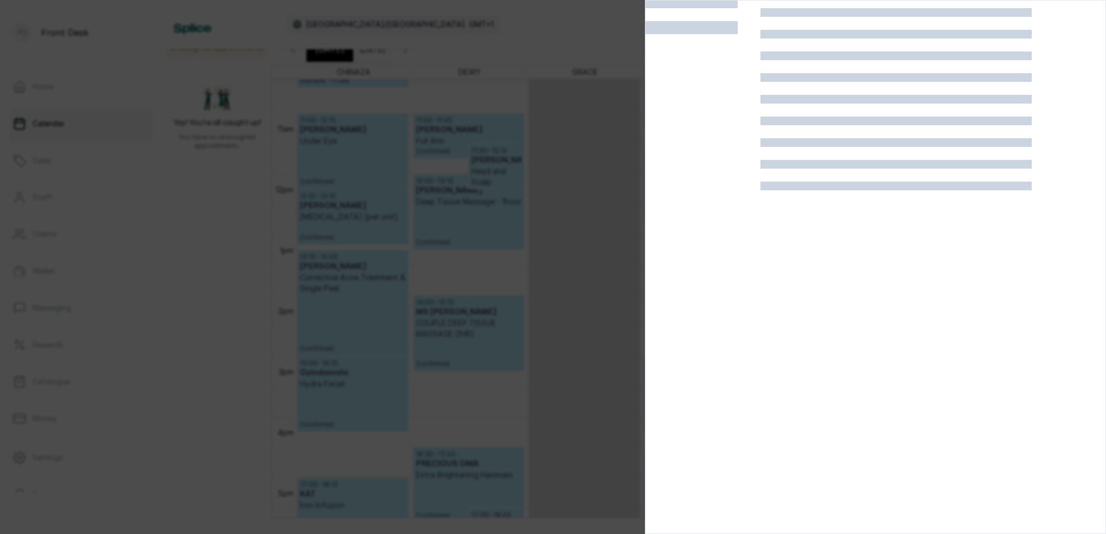
scroll to position [27, 0]
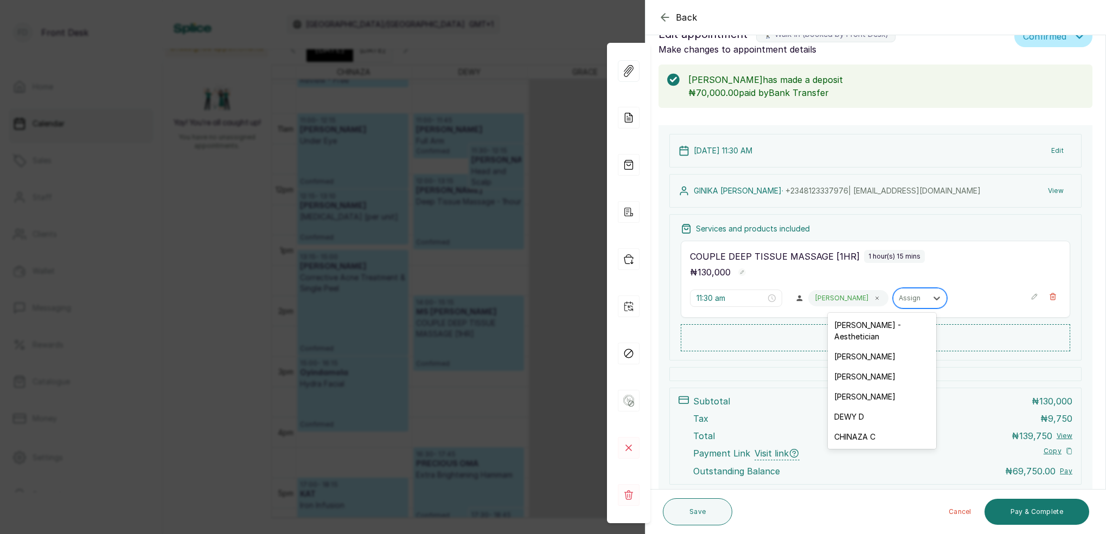
click at [899, 298] on div "Assign" at bounding box center [910, 298] width 23 height 8
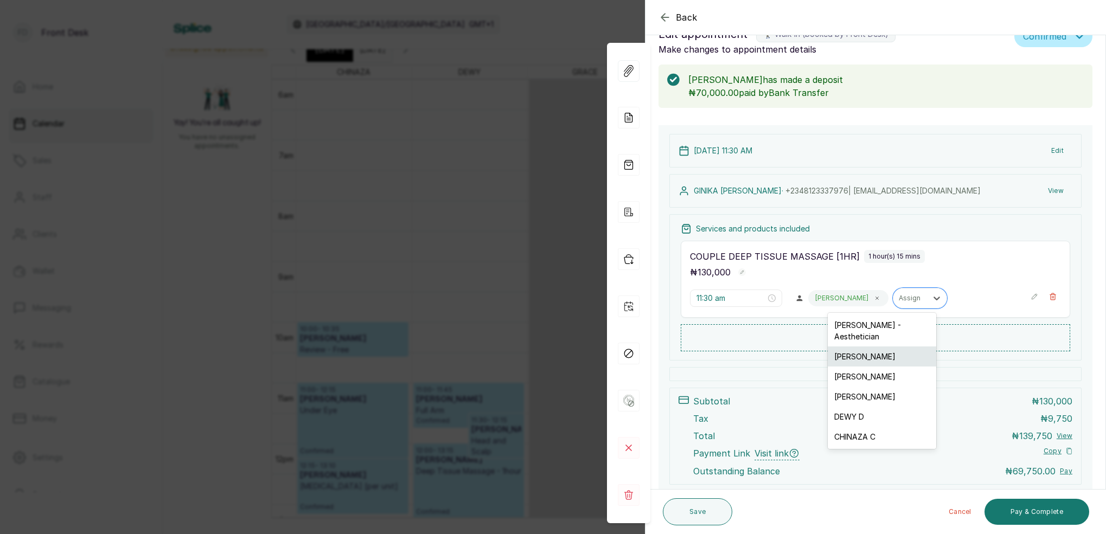
click at [864, 347] on div "SARAH S" at bounding box center [882, 357] width 108 height 20
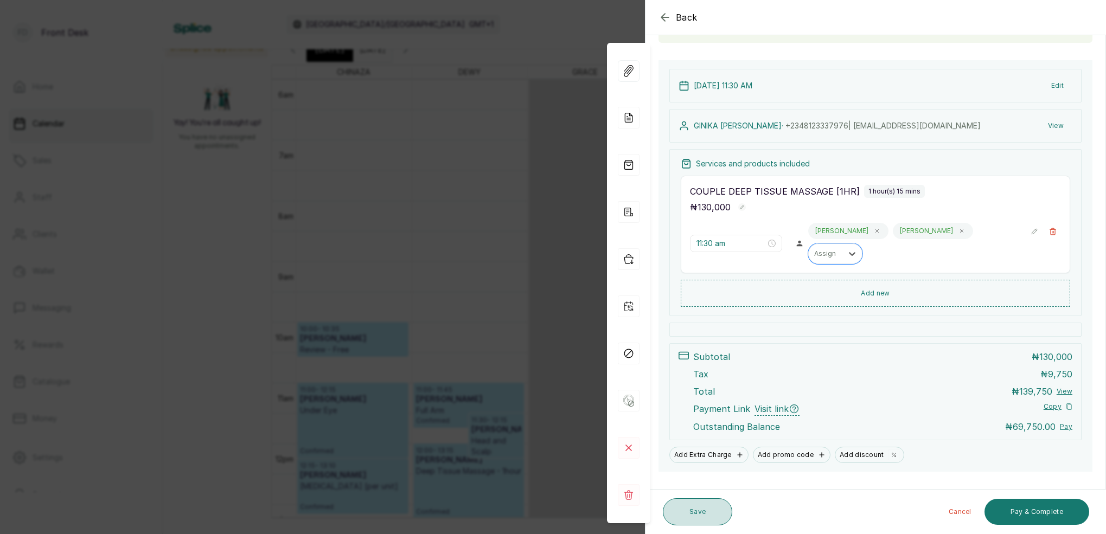
click at [720, 504] on button "Save" at bounding box center [697, 511] width 69 height 27
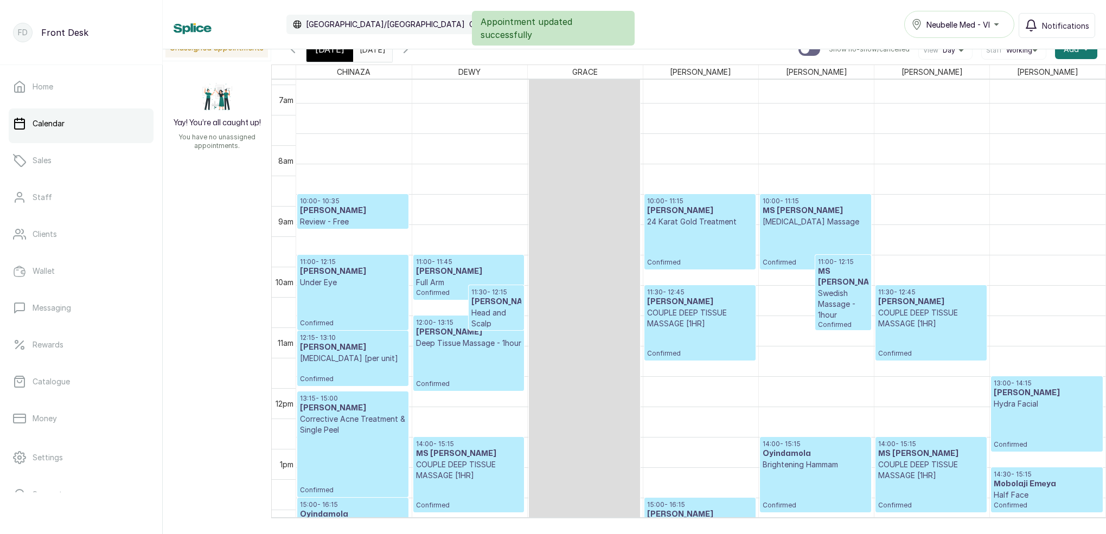
scroll to position [550, 0]
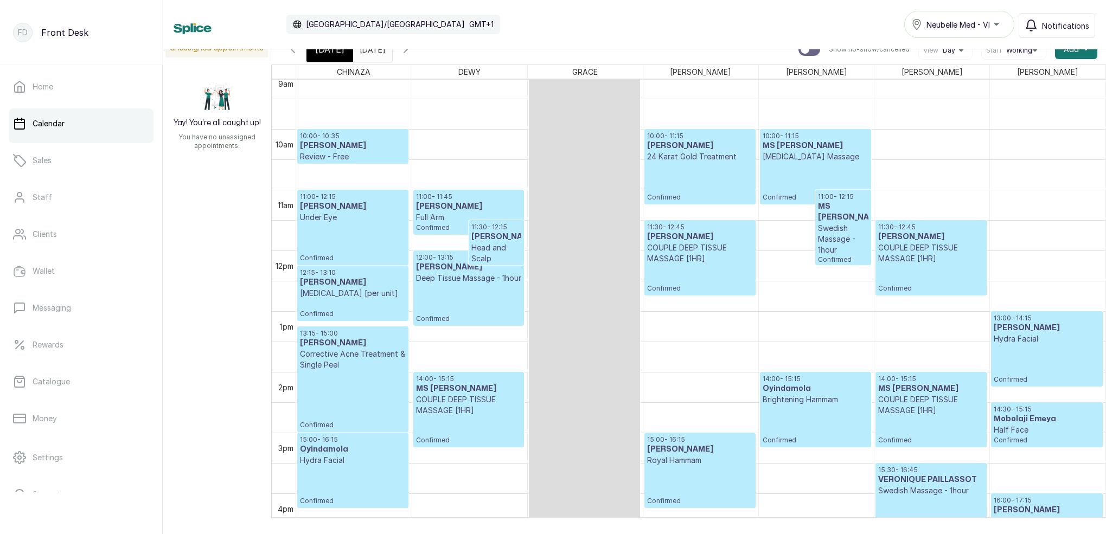
type input "dd/MM/yyyy"
click at [371, 52] on input "dd/MM/yyyy" at bounding box center [362, 46] width 17 height 18
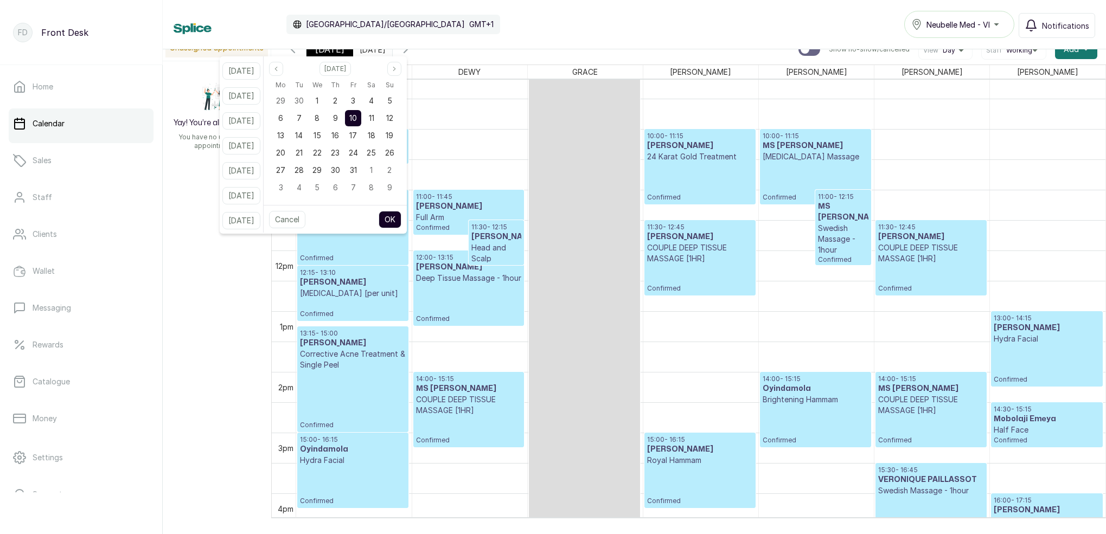
click at [412, 52] on icon "button" at bounding box center [405, 49] width 13 height 13
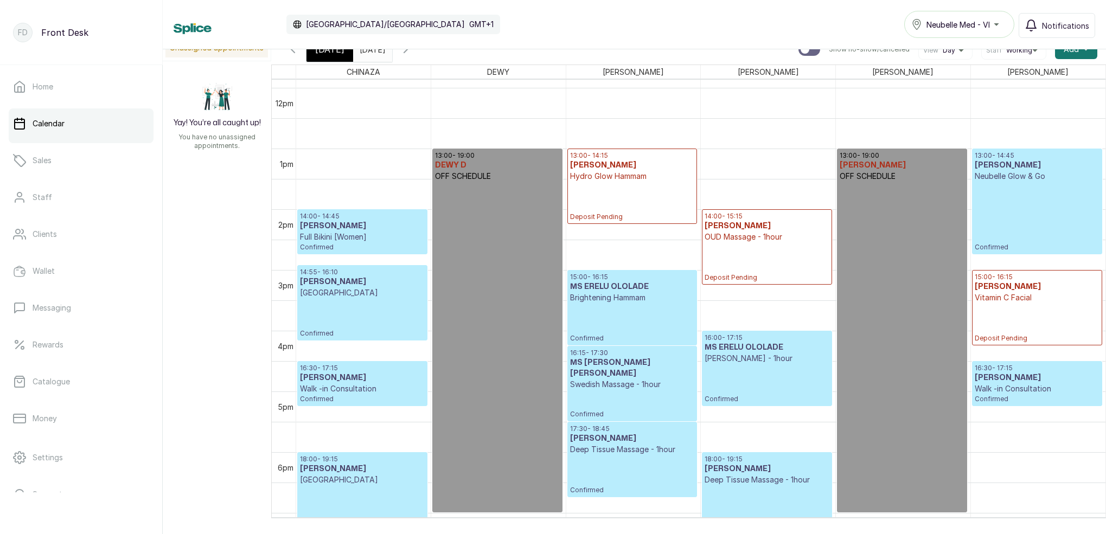
type input "dd/MM/yyyy"
click at [371, 50] on input "dd/MM/yyyy" at bounding box center [362, 46] width 17 height 18
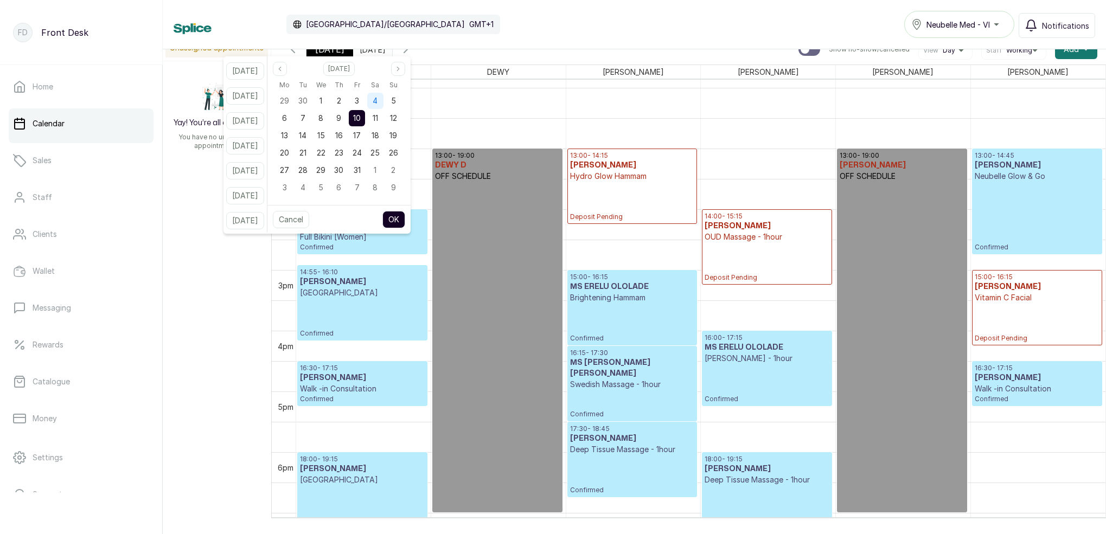
drag, startPoint x: 389, startPoint y: 100, endPoint x: 391, endPoint y: 107, distance: 7.9
click at [377, 100] on span "4" at bounding box center [375, 100] width 5 height 9
click at [405, 215] on button "OK" at bounding box center [393, 219] width 23 height 17
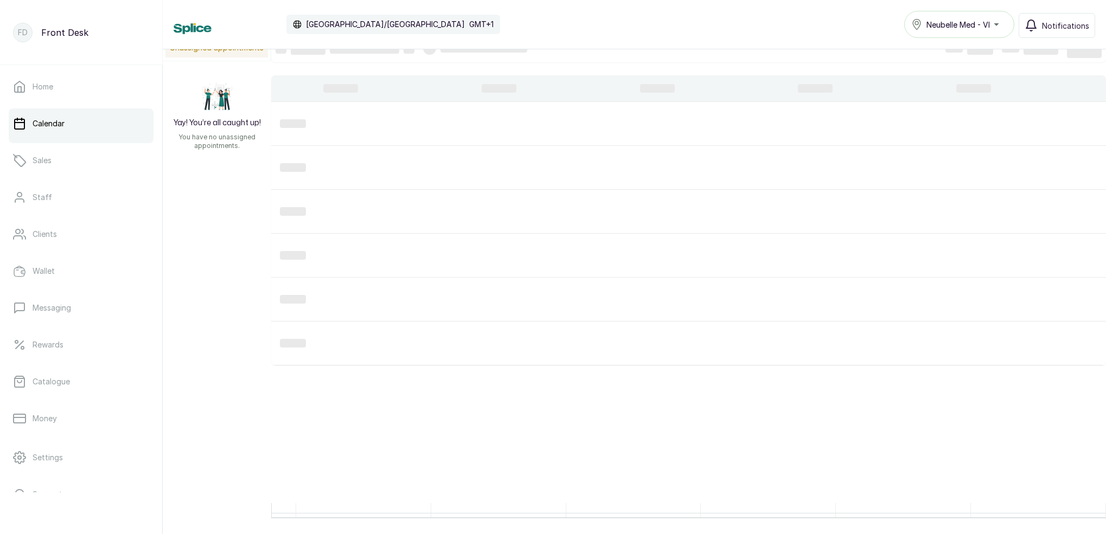
type input "04/10/2025"
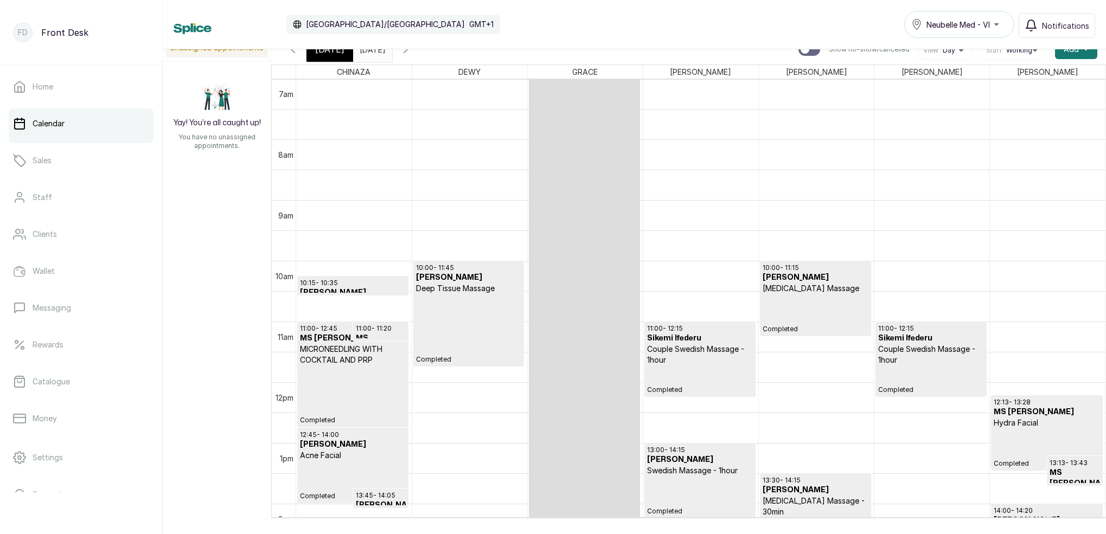
scroll to position [503, 0]
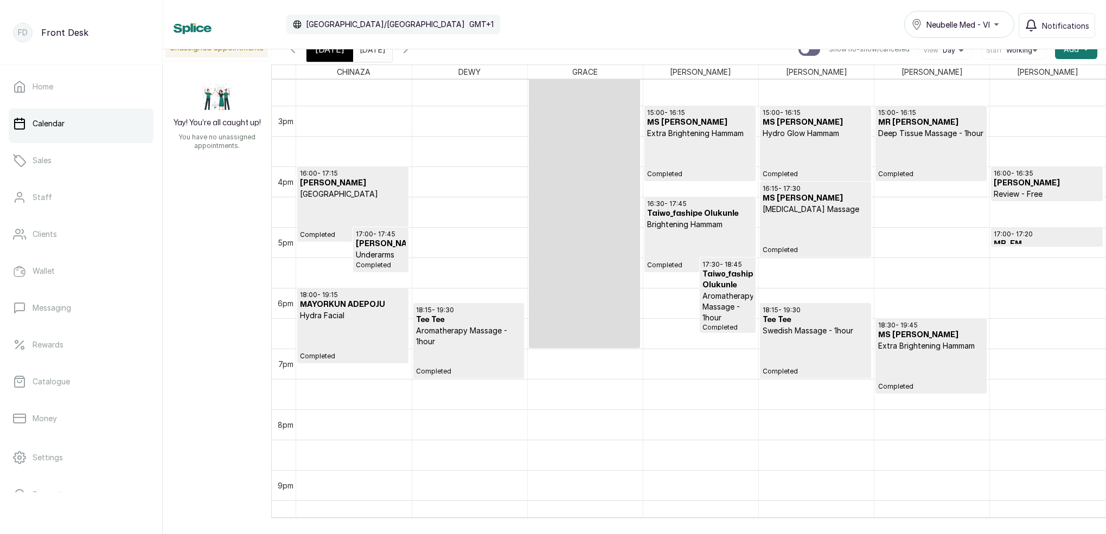
click at [354, 55] on input "04/10/2025" at bounding box center [362, 46] width 17 height 18
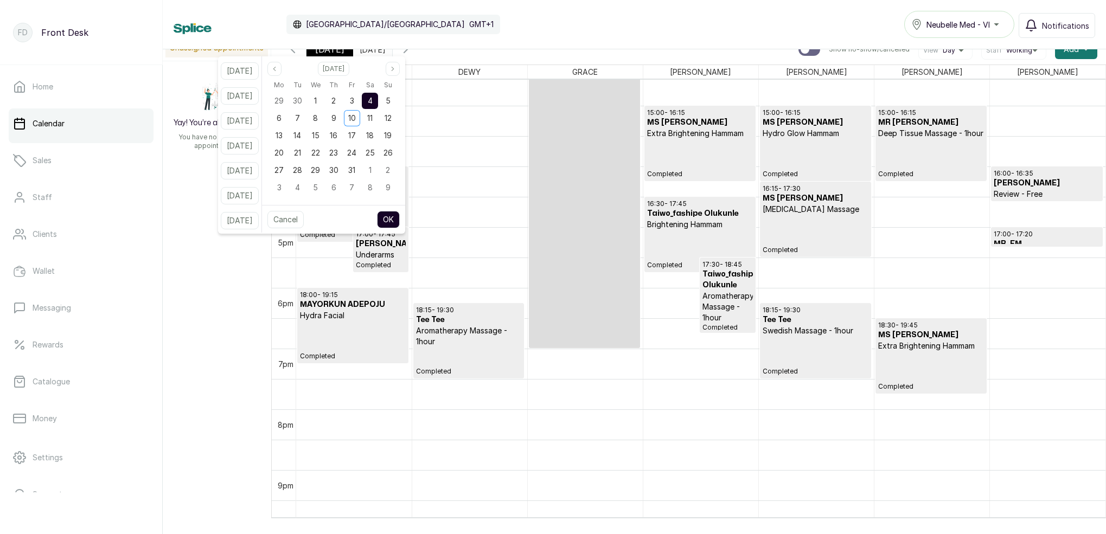
click at [347, 55] on div "[DATE]" at bounding box center [329, 49] width 47 height 25
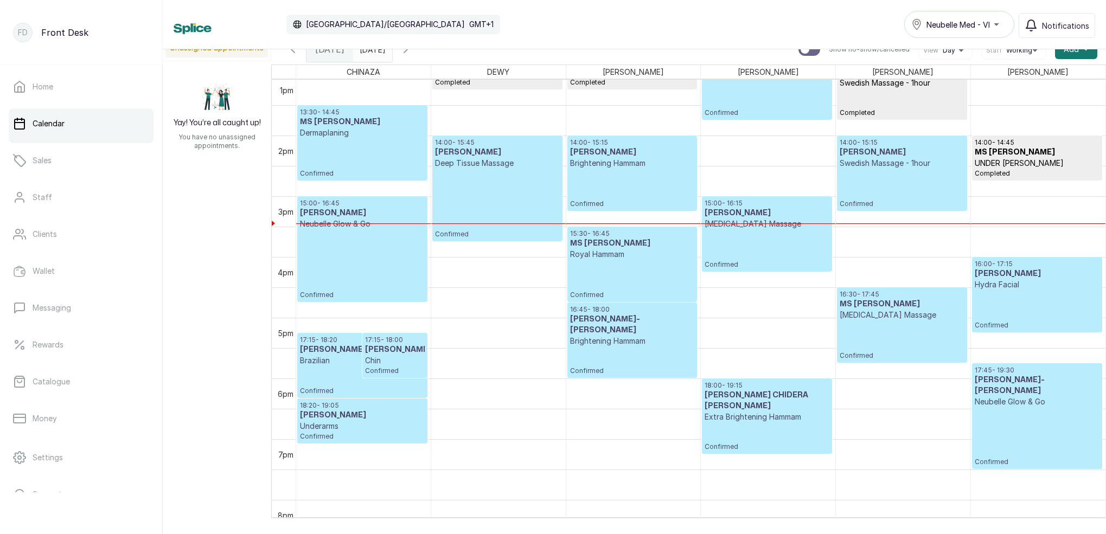
scroll to position [829, 0]
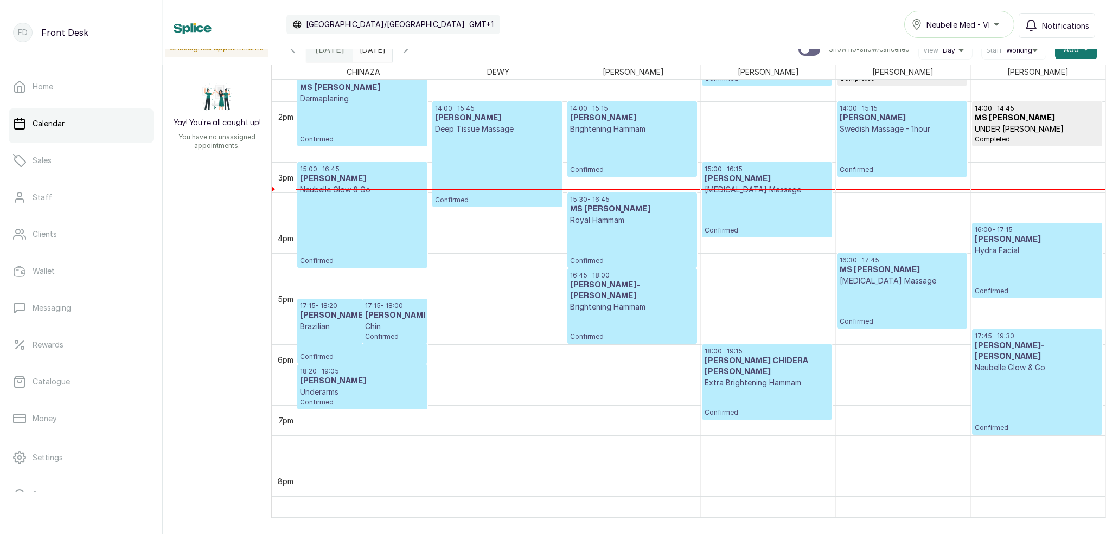
click at [412, 52] on icon "button" at bounding box center [405, 49] width 13 height 13
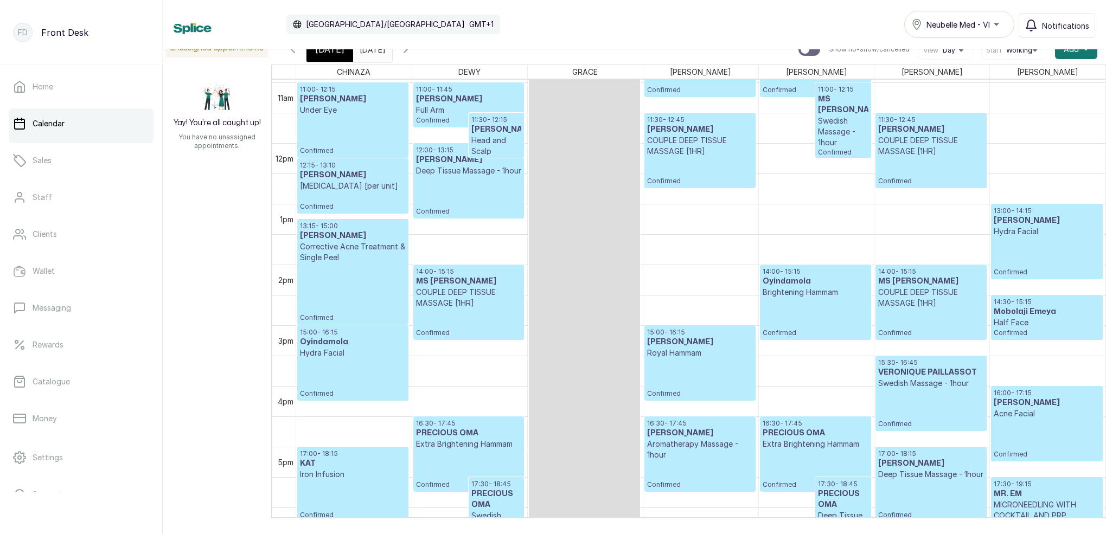
scroll to position [667, 0]
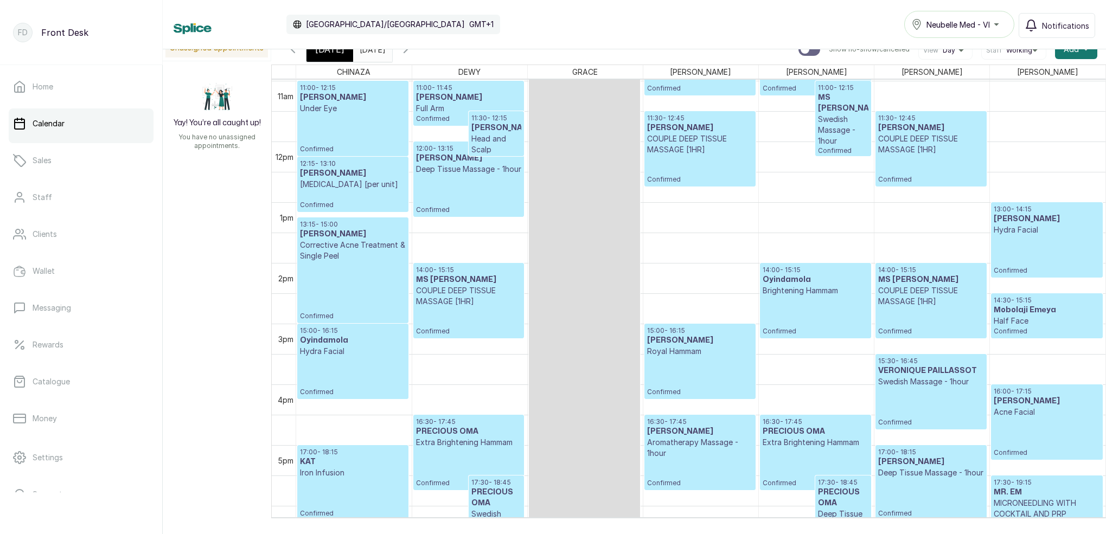
click at [908, 161] on p "Confirmed" at bounding box center [931, 169] width 106 height 29
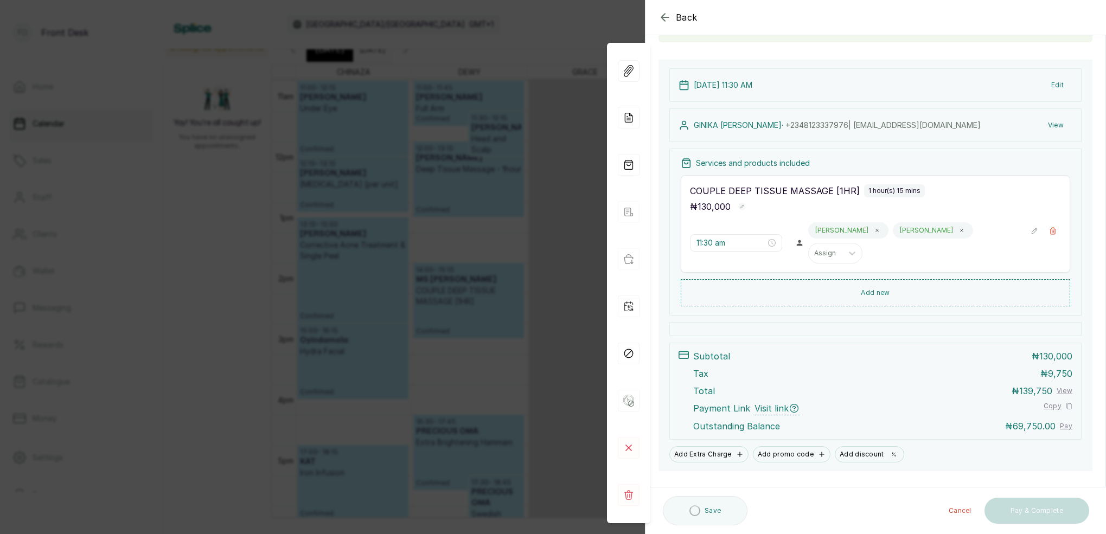
scroll to position [92, 0]
click at [1054, 127] on button "View" at bounding box center [1055, 126] width 33 height 20
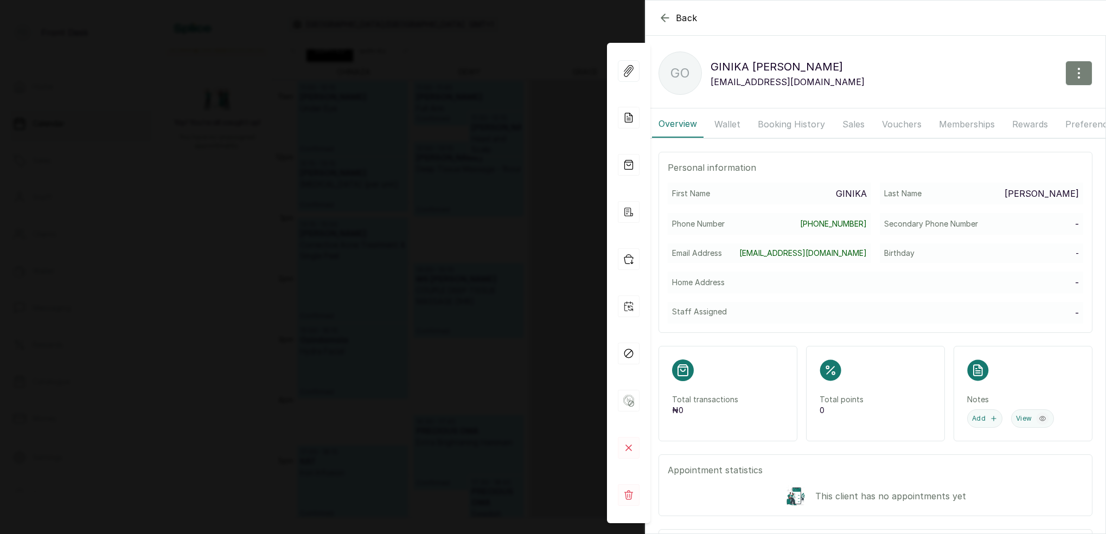
click at [1074, 85] on button "button" at bounding box center [1078, 73] width 27 height 25
click at [988, 104] on span "Edit" at bounding box center [1031, 105] width 104 height 13
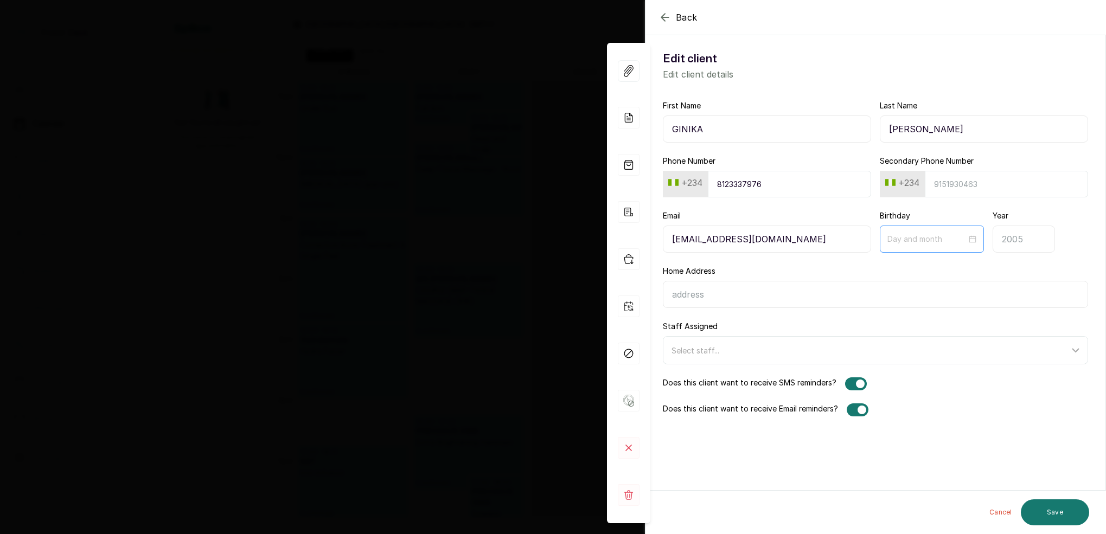
click at [934, 246] on div at bounding box center [932, 239] width 104 height 27
drag, startPoint x: 983, startPoint y: 330, endPoint x: 995, endPoint y: 328, distance: 12.1
click at [983, 330] on div "9" at bounding box center [977, 329] width 13 height 13
click at [996, 328] on div "Staff Assigned Select staff..." at bounding box center [875, 342] width 425 height 43
click at [910, 241] on input "10-09" at bounding box center [926, 239] width 79 height 12
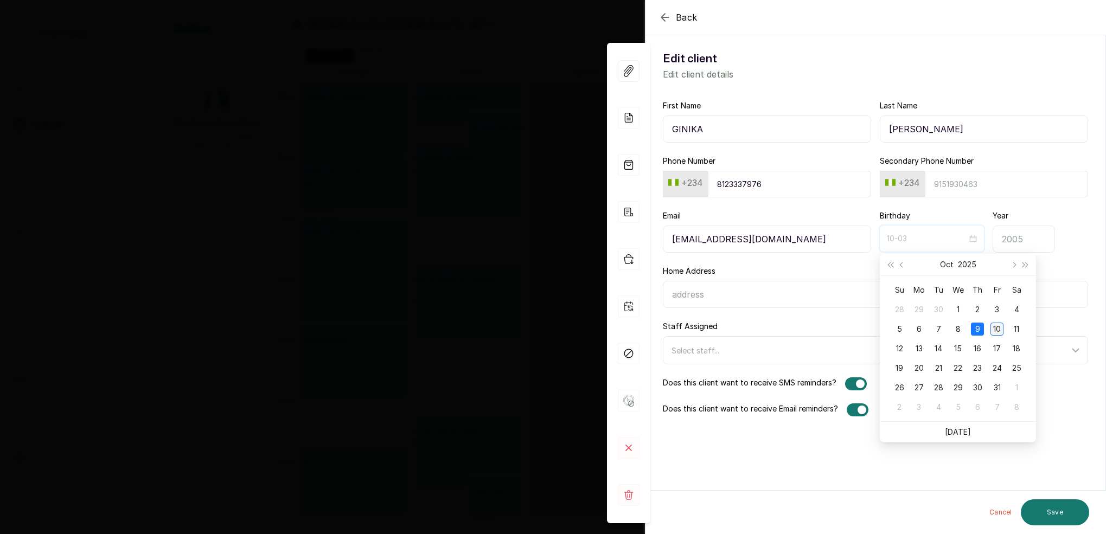
type input "10-10"
click at [999, 328] on div "10" at bounding box center [996, 329] width 13 height 13
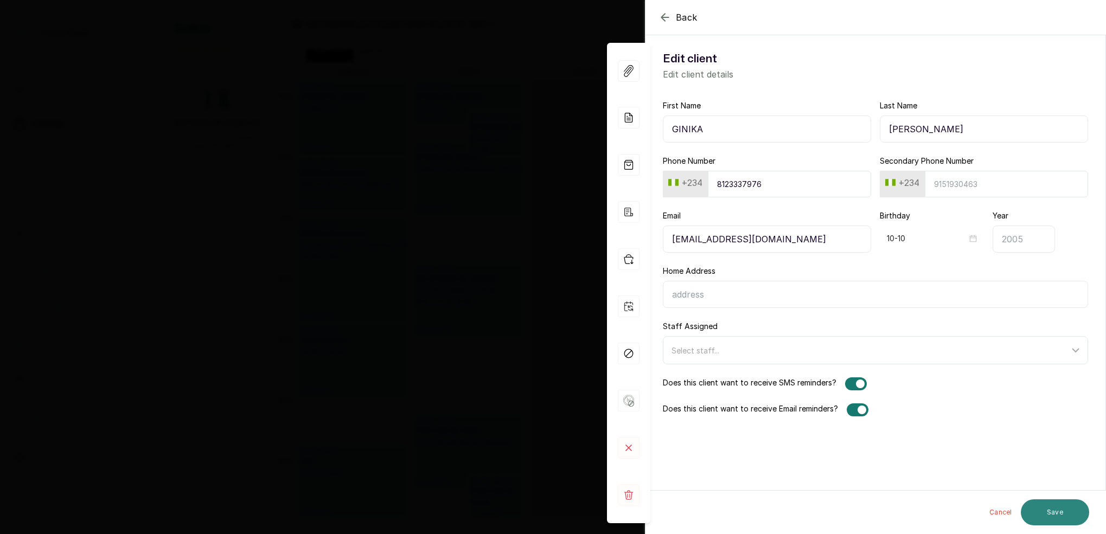
click at [1049, 504] on button "Save" at bounding box center [1055, 512] width 68 height 26
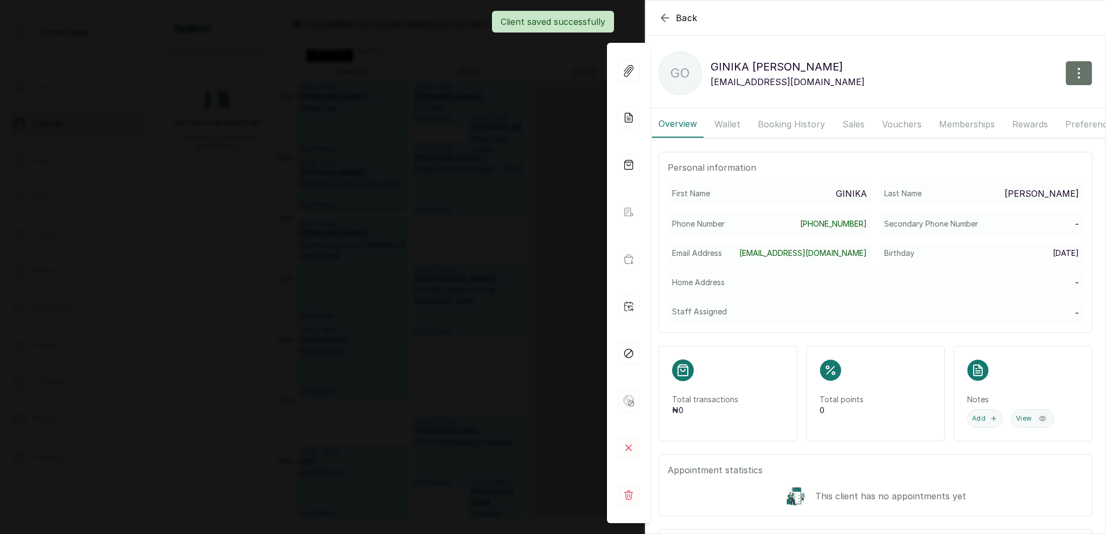
click at [491, 133] on div "Back GINIKA OZOR GO GINIKA OZOR Genicks26@gmail.com Overview Wallet Booking His…" at bounding box center [553, 267] width 1106 height 534
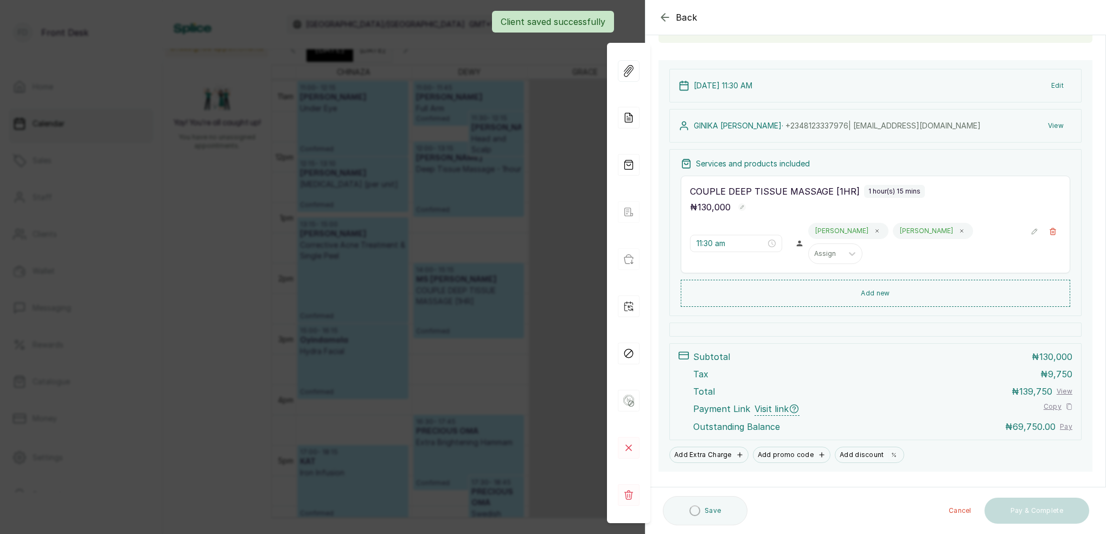
click at [498, 133] on div "Back Appointment Details Edit appointment 🚶 Walk-in (booked by Front Desk) Make…" at bounding box center [553, 267] width 1106 height 534
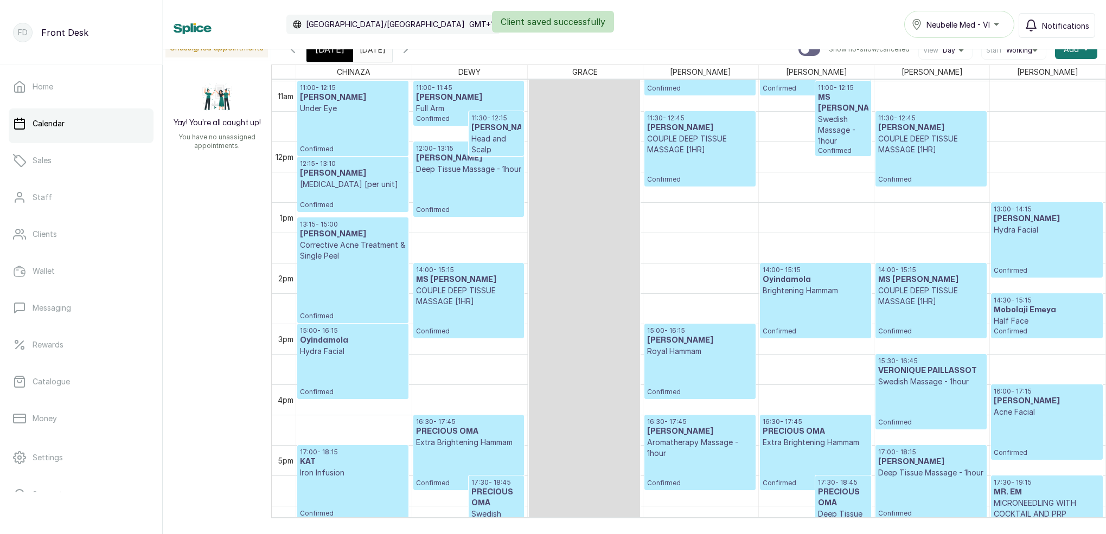
scroll to position [592, 0]
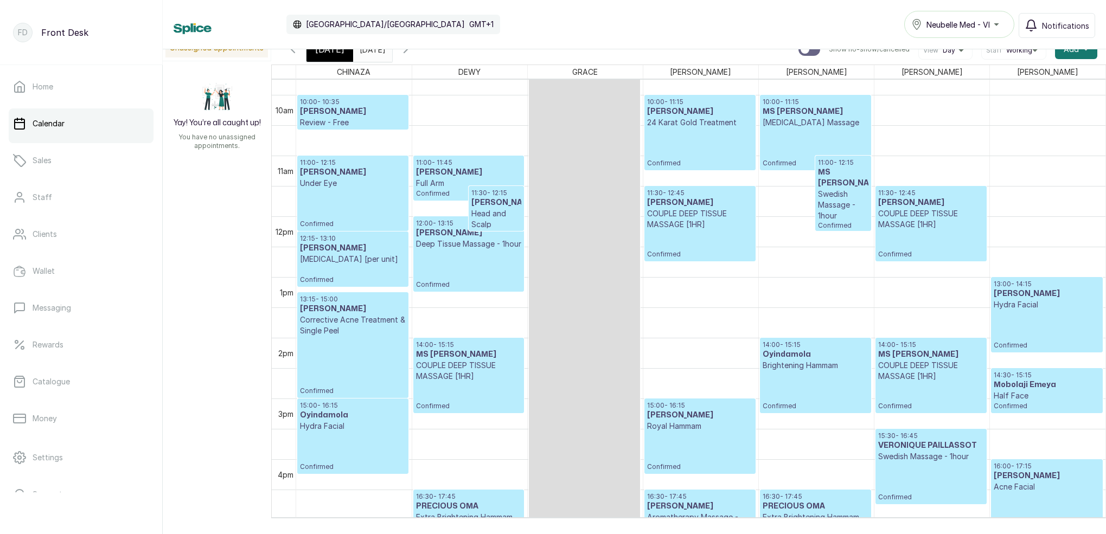
click at [334, 54] on span "[DATE]" at bounding box center [329, 49] width 29 height 13
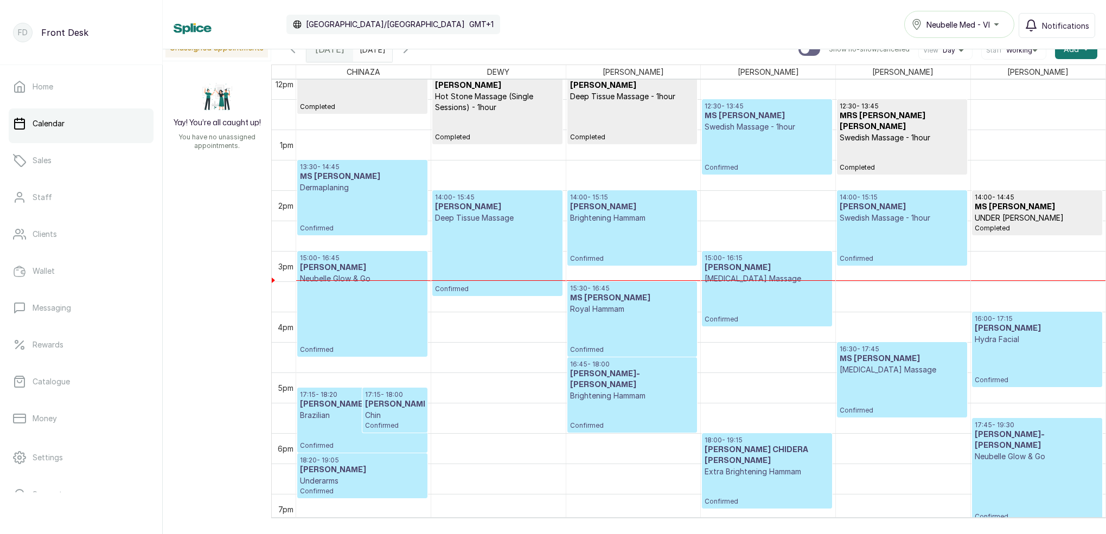
scroll to position [727, 0]
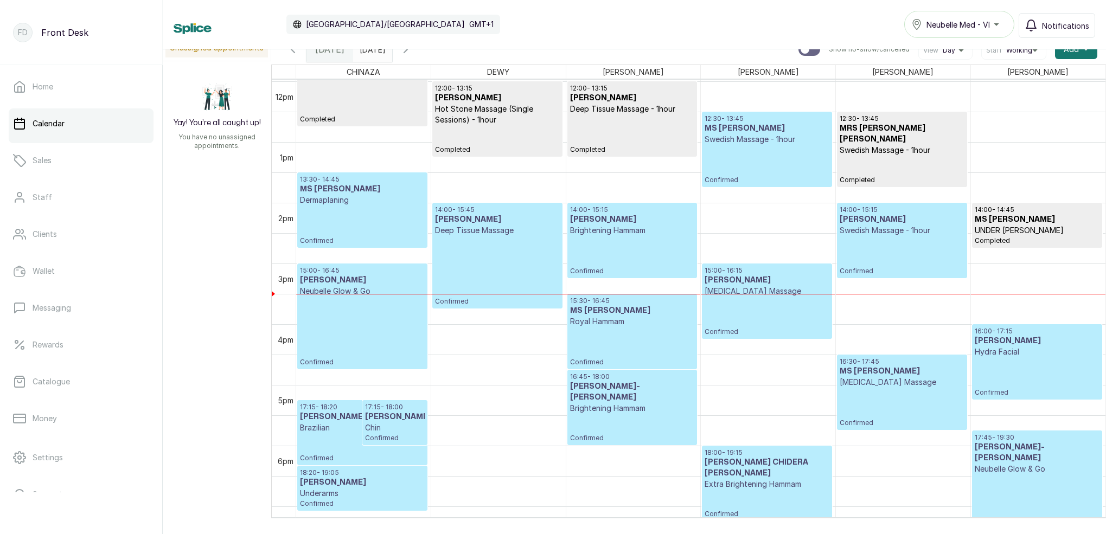
drag, startPoint x: 432, startPoint y: 55, endPoint x: 513, endPoint y: 78, distance: 83.9
click at [412, 55] on icon "button" at bounding box center [405, 49] width 13 height 13
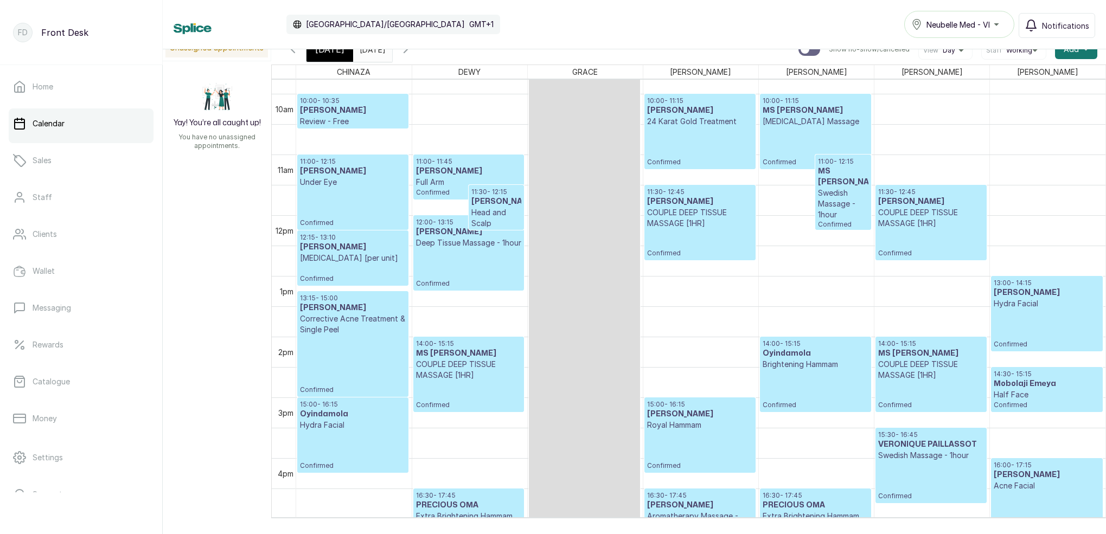
scroll to position [594, 0]
click at [70, 232] on link "Clients" at bounding box center [81, 234] width 145 height 30
